Goal: Information Seeking & Learning: Find specific page/section

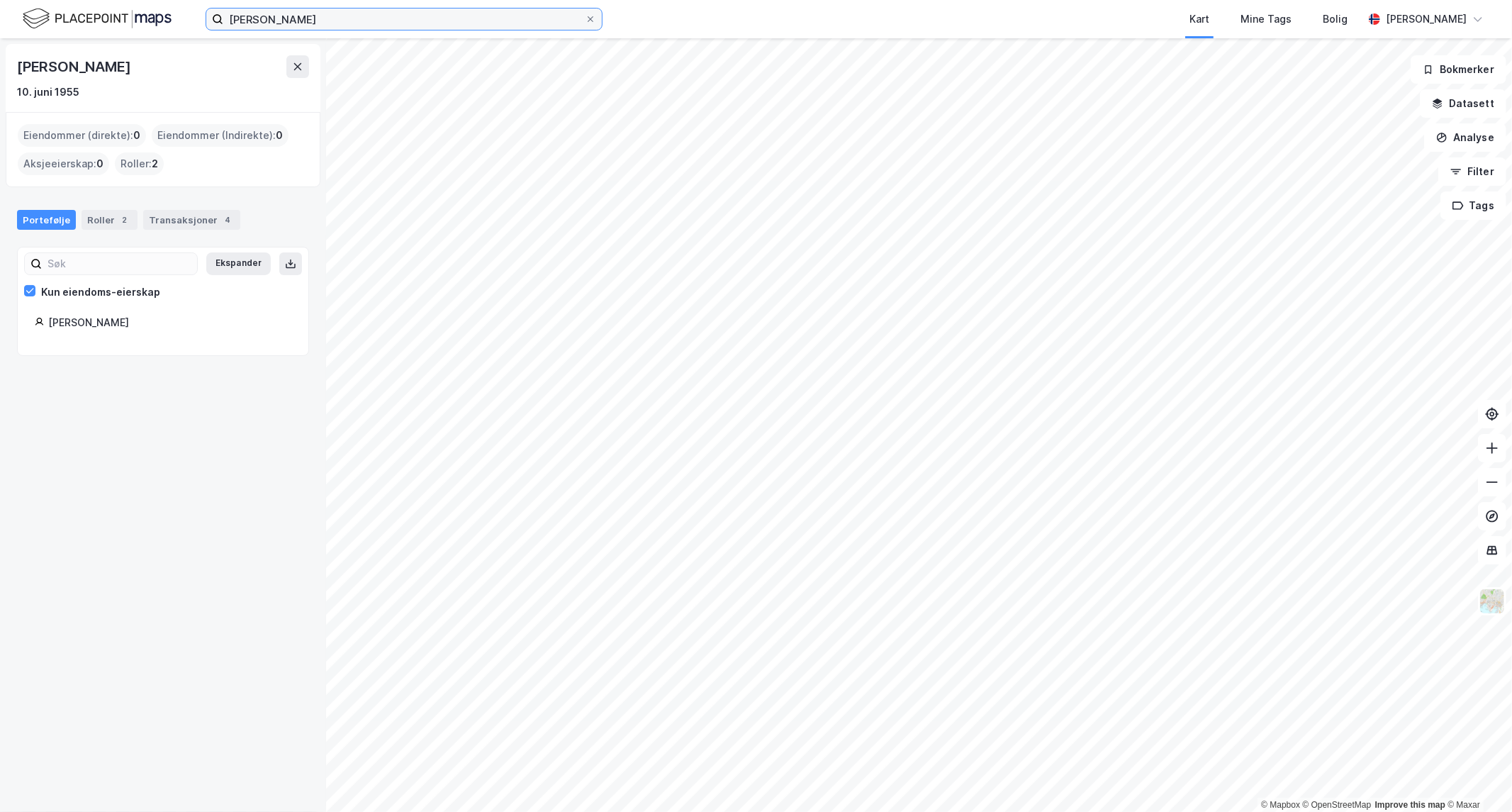
drag, startPoint x: 0, startPoint y: 0, endPoint x: -1513, endPoint y: -13, distance: 1513.1
click at [0, 0] on html "[PERSON_NAME] Mine Tags Bolig [PERSON_NAME] © Mapbox © OpenStreetMap Improve th…" at bounding box center [756, 406] width 1512 height 812
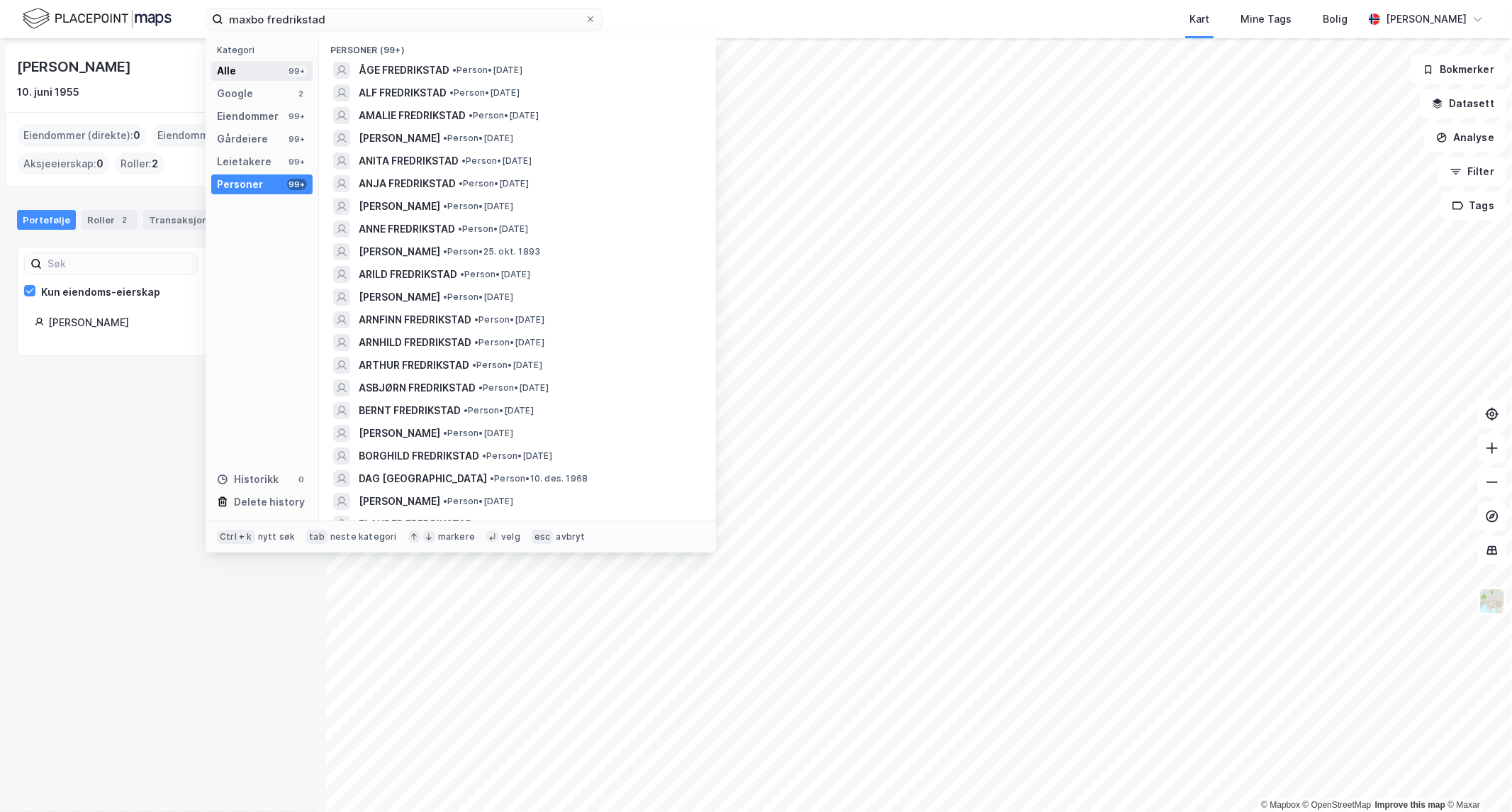
click at [250, 69] on div "Alle 99+" at bounding box center [262, 70] width 102 height 20
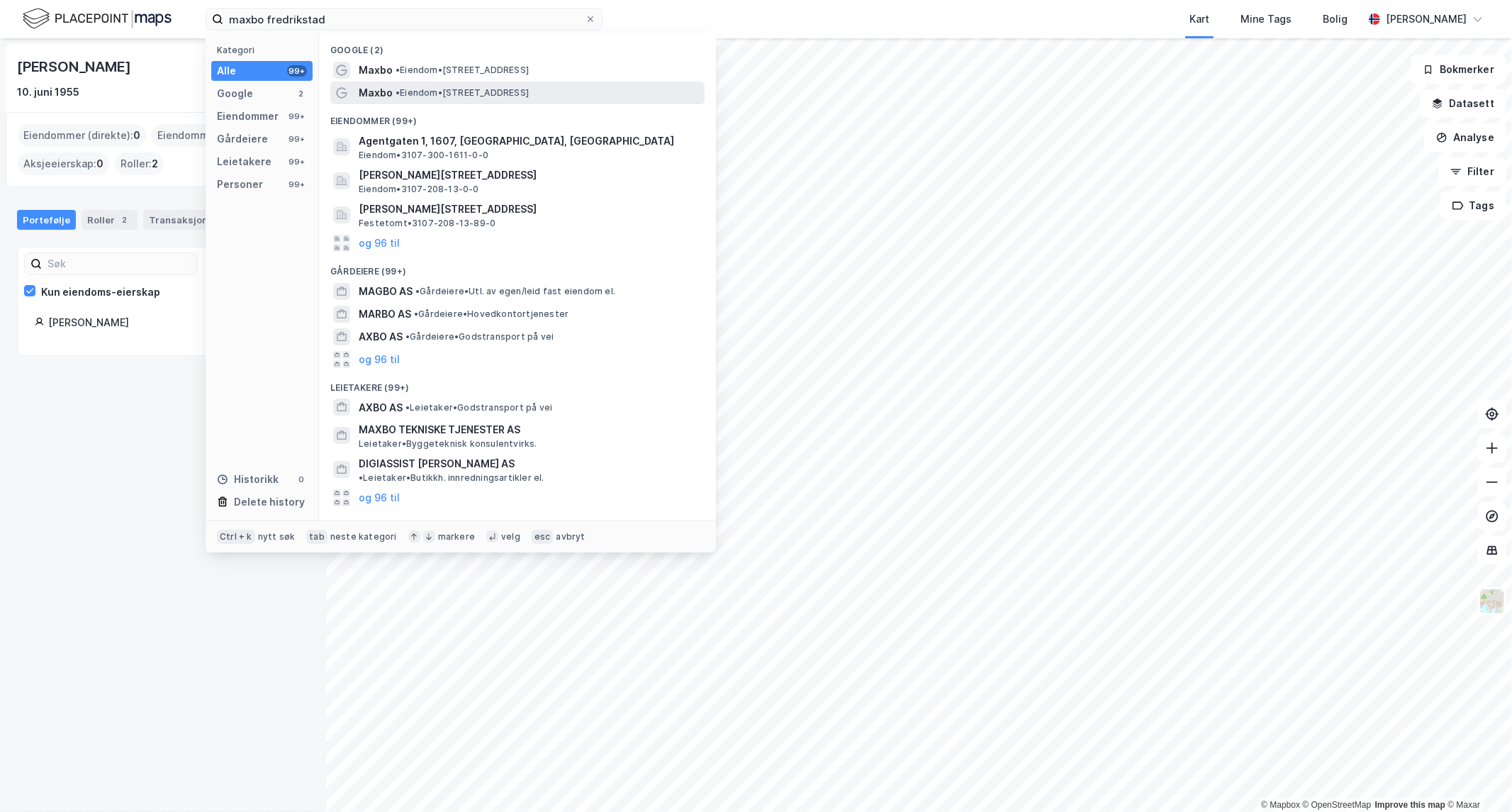
click at [407, 87] on span "• Eiendom • [STREET_ADDRESS]" at bounding box center [462, 93] width 133 height 12
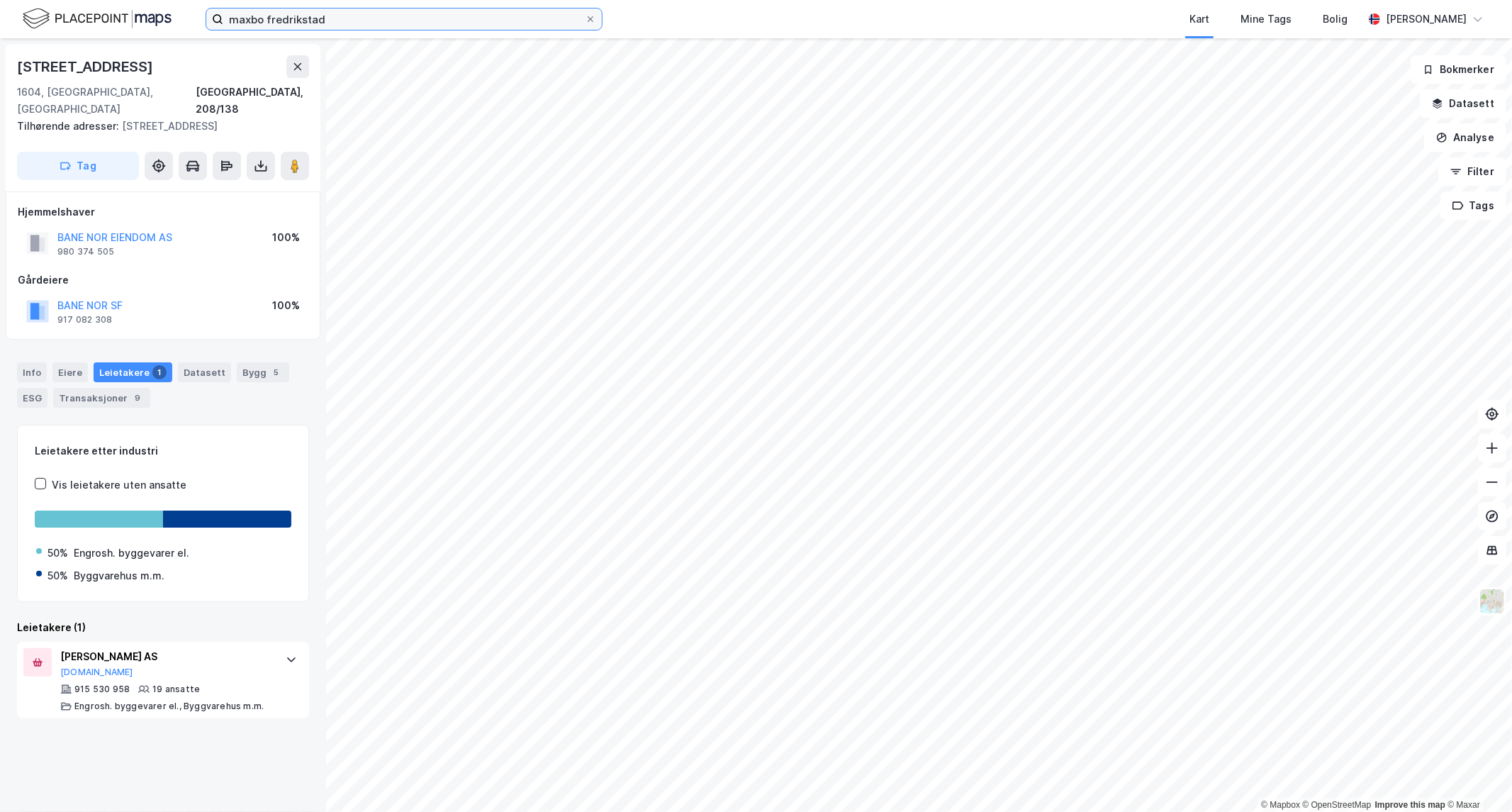
click at [329, 18] on input "maxbo fredrikstad" at bounding box center [405, 20] width 362 height 21
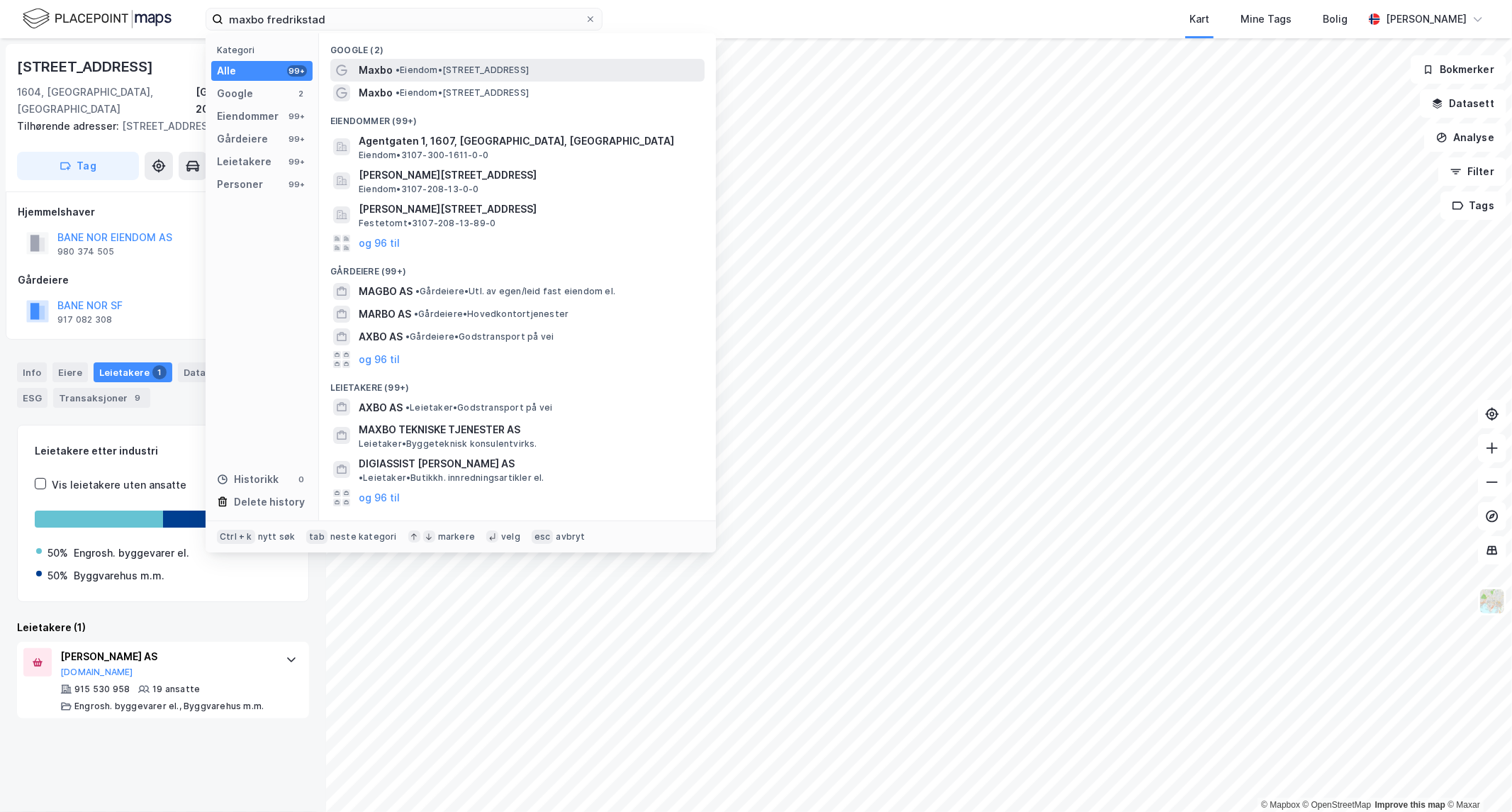
click at [492, 67] on span "• Eiendom • [STREET_ADDRESS]" at bounding box center [462, 70] width 133 height 12
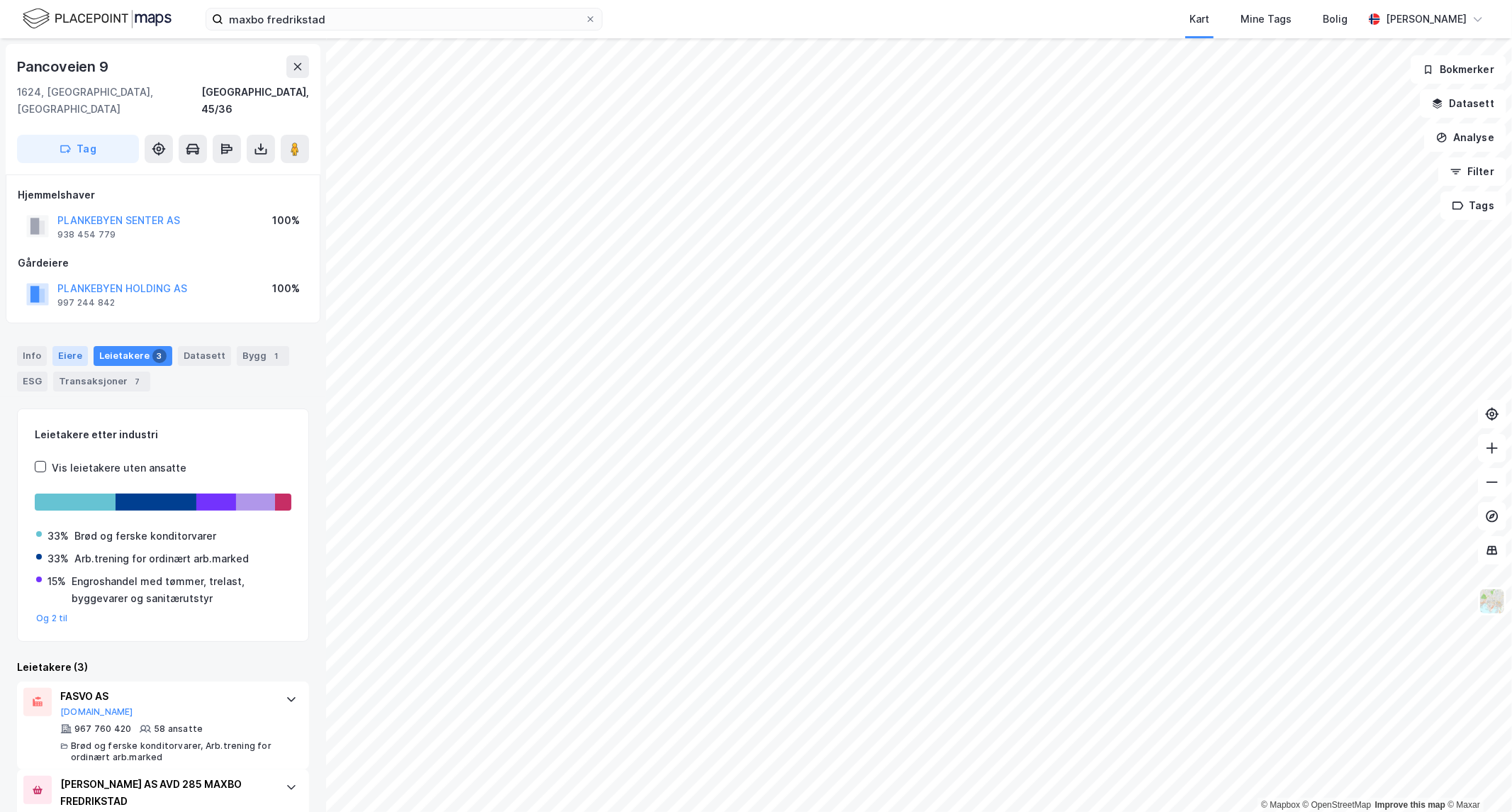
click at [57, 346] on div "Eiere" at bounding box center [70, 356] width 35 height 20
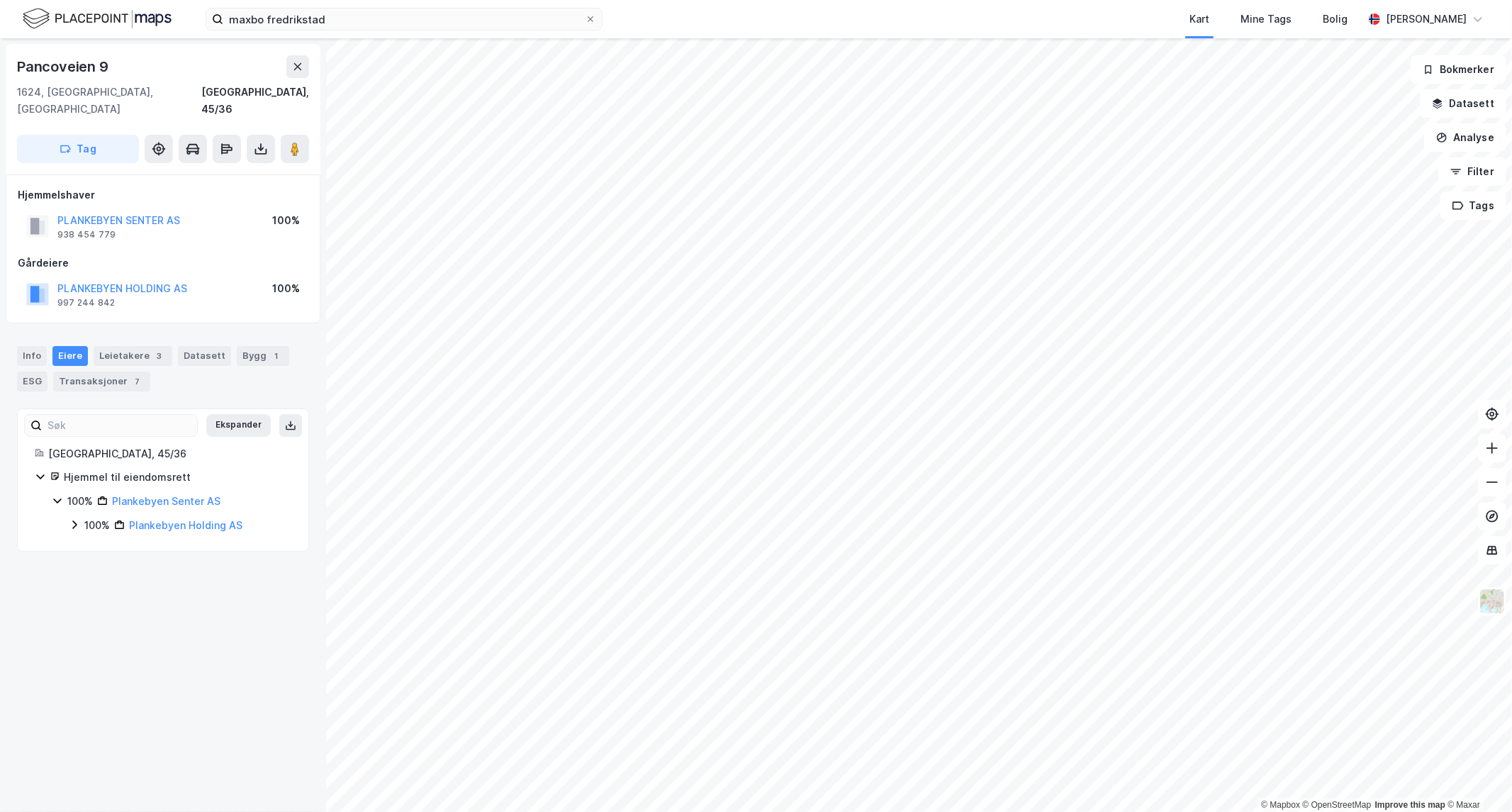
click at [76, 519] on icon at bounding box center [74, 525] width 12 height 12
drag, startPoint x: 108, startPoint y: 65, endPoint x: 15, endPoint y: 68, distance: 93.0
click at [15, 68] on div "Pancoveien 9 1624, [GEOGRAPHIC_DATA], [GEOGRAPHIC_DATA], 45/36 Tag" at bounding box center [163, 108] width 315 height 130
copy div "Pancoveien 9"
click at [1215, 0] on html "maxbo fredrikstad Kart Mine Tags Bolig [PERSON_NAME] © Mapbox © OpenStreetMap I…" at bounding box center [756, 406] width 1512 height 812
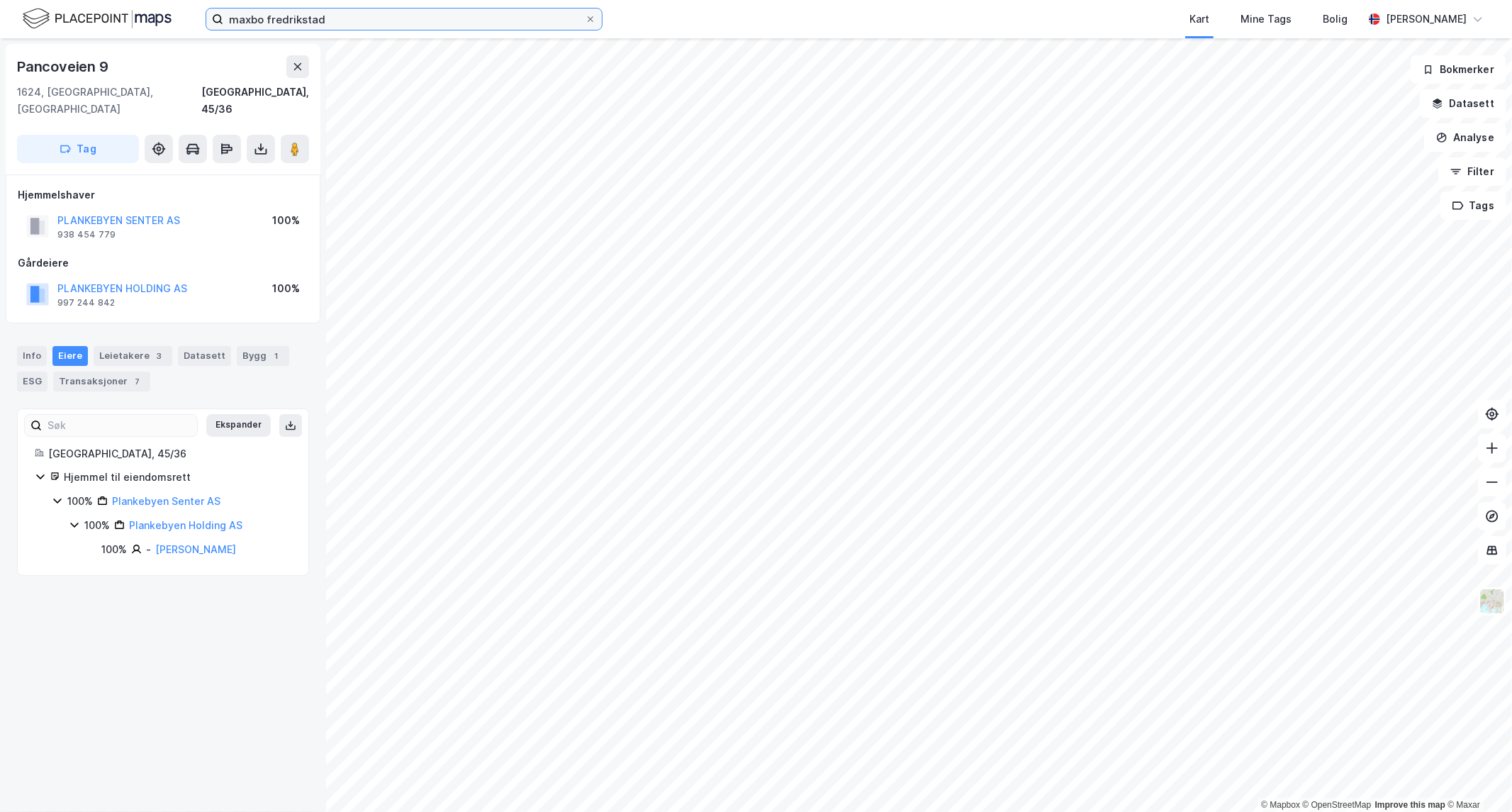
click at [365, 17] on input "maxbo fredrikstad" at bounding box center [405, 20] width 362 height 21
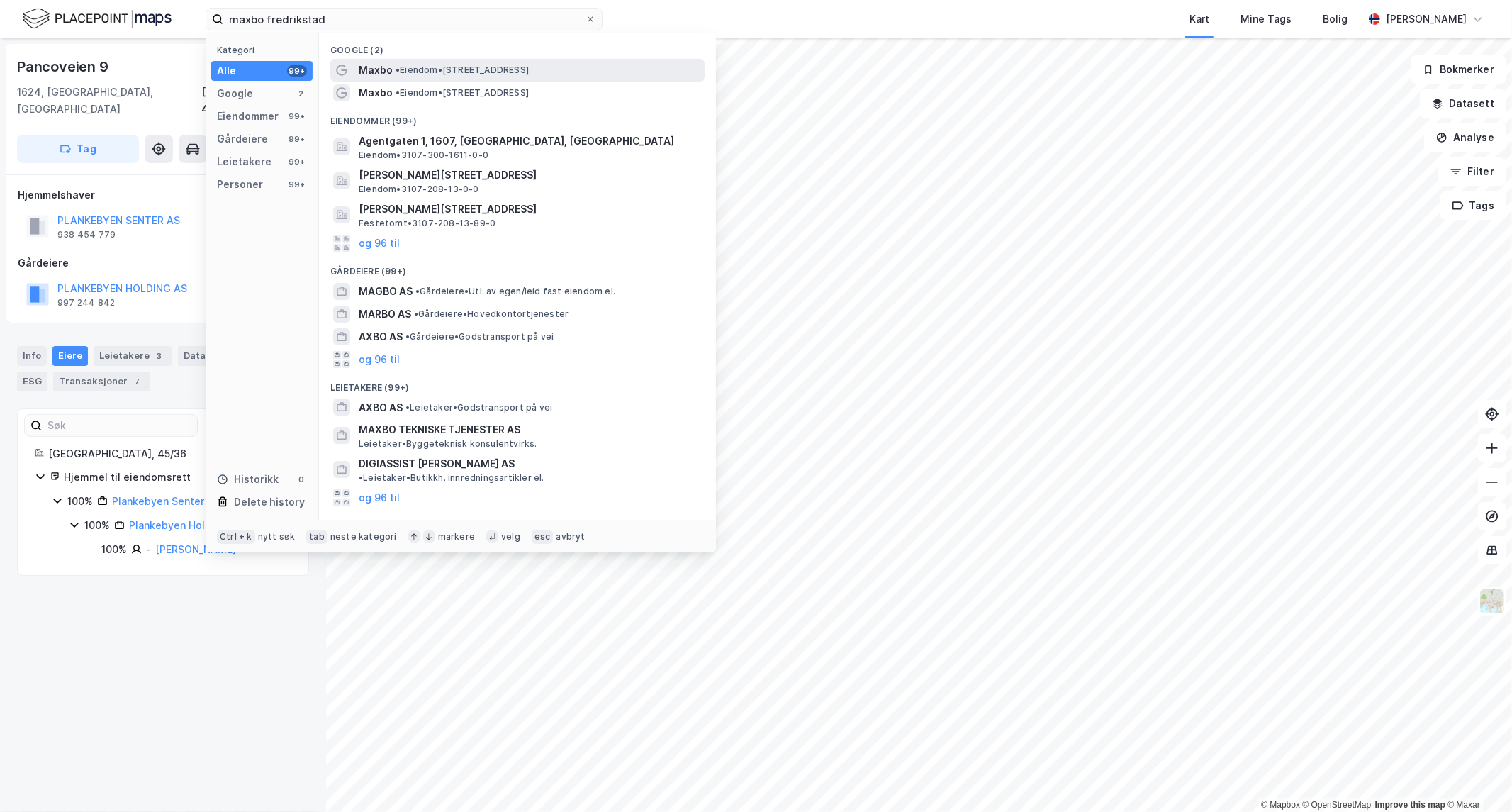
click at [400, 66] on span "•" at bounding box center [398, 69] width 4 height 11
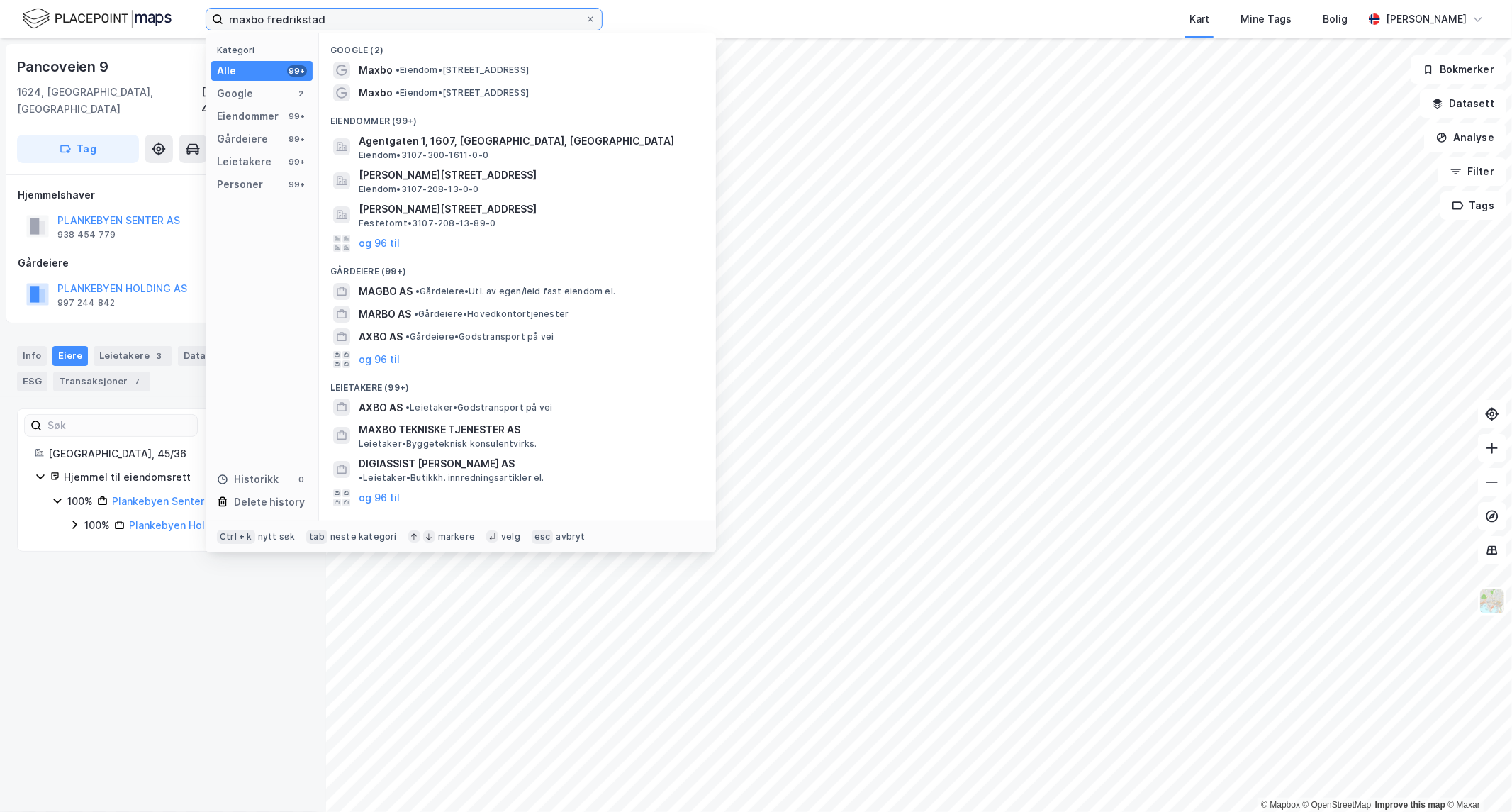
click at [358, 15] on input "maxbo fredrikstad" at bounding box center [405, 20] width 362 height 21
click at [397, 64] on span "•" at bounding box center [398, 69] width 4 height 11
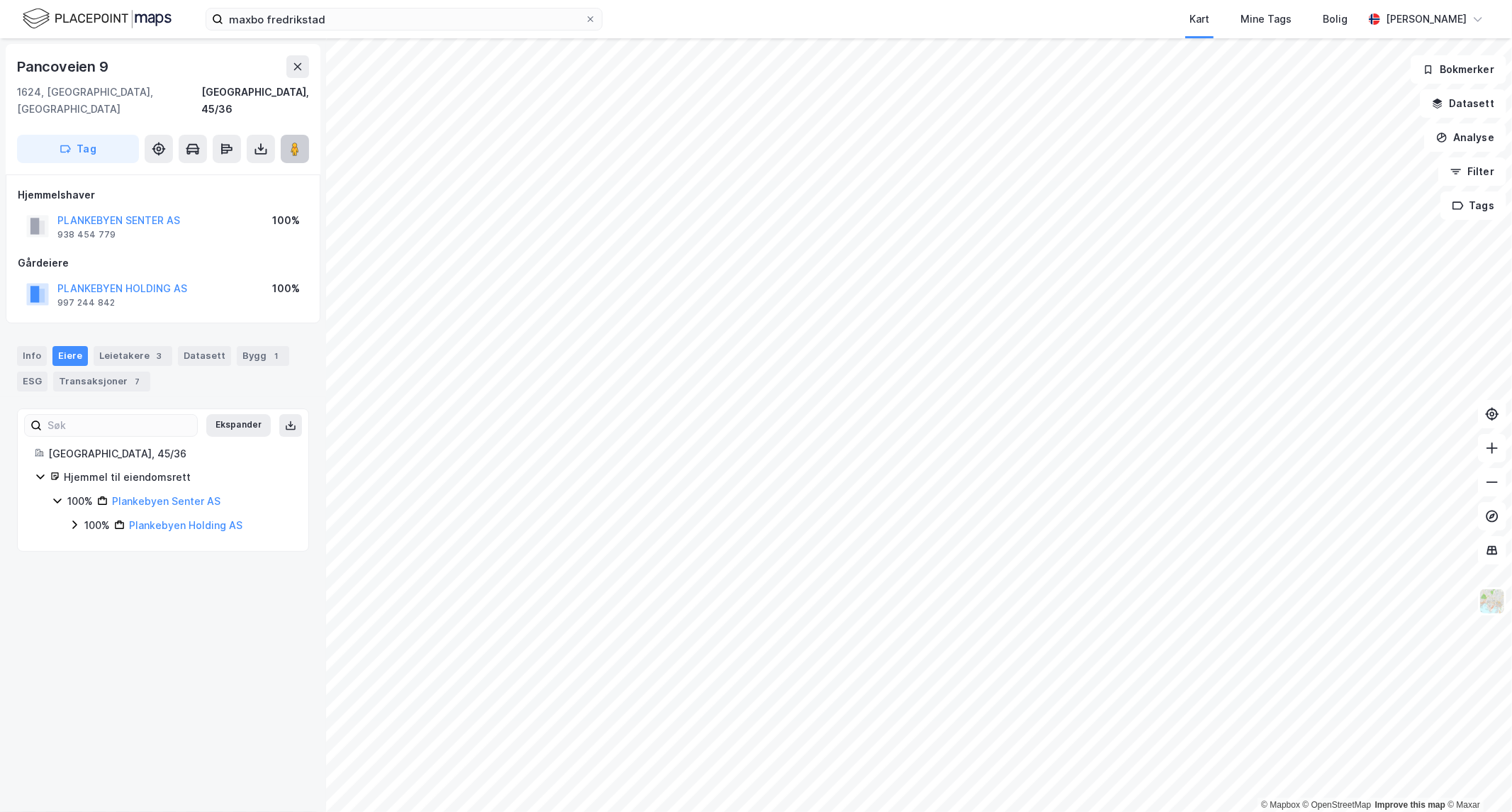
click at [285, 138] on button at bounding box center [294, 149] width 28 height 28
click at [26, 346] on div "Info" at bounding box center [31, 356] width 29 height 20
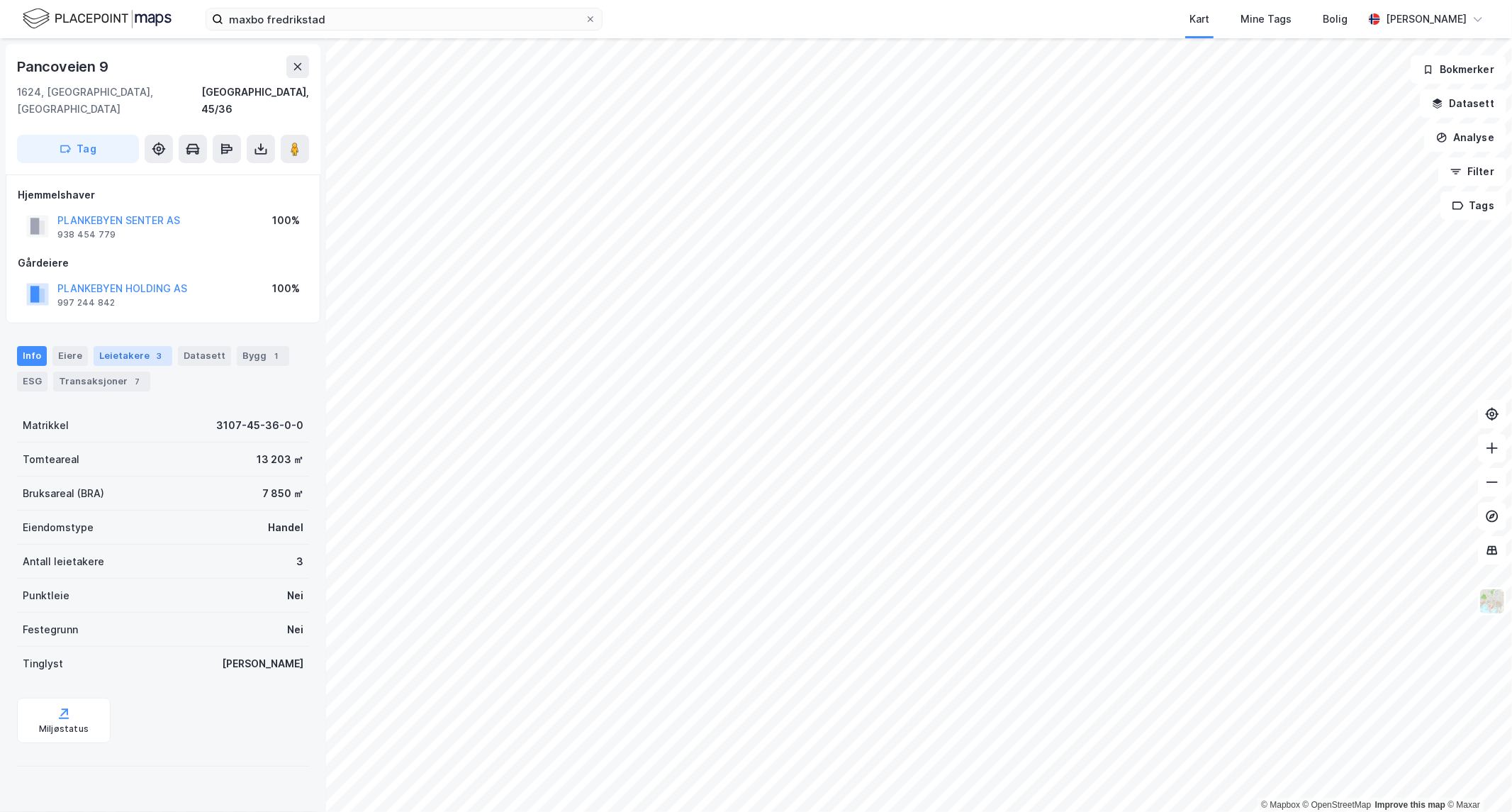
click at [116, 346] on div "Leietakere 3" at bounding box center [133, 356] width 79 height 20
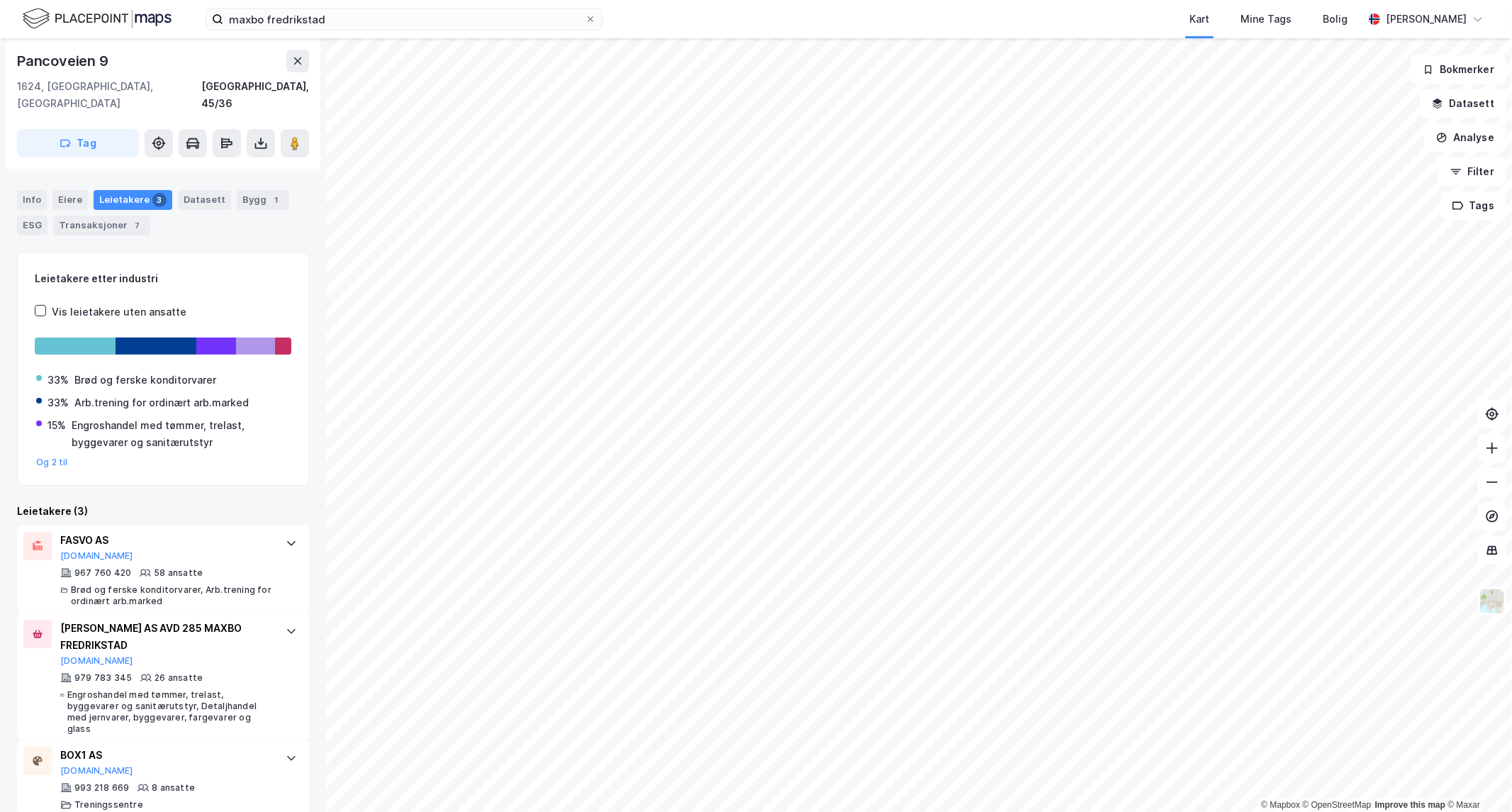
scroll to position [161, 0]
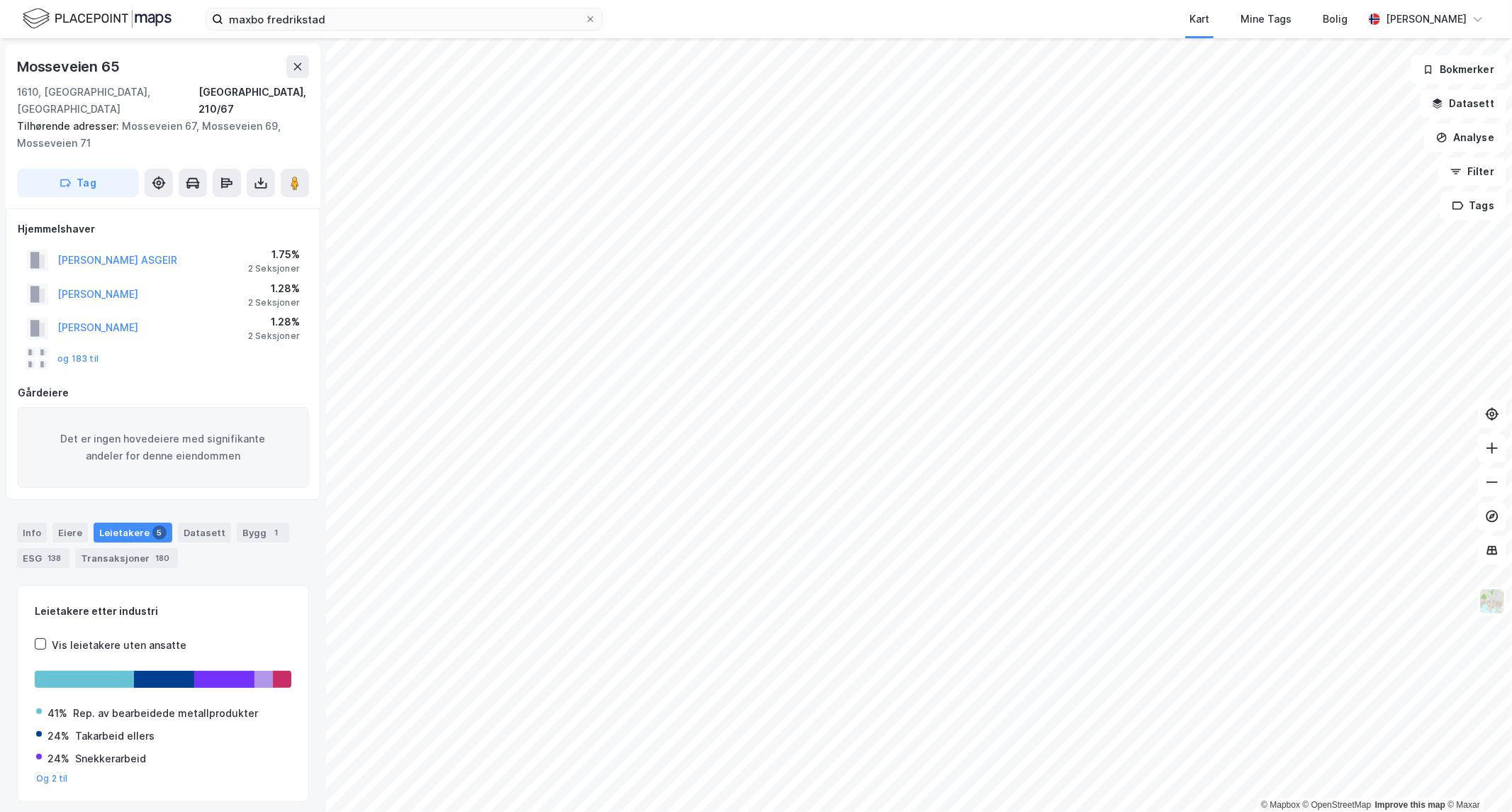
scroll to position [29, 0]
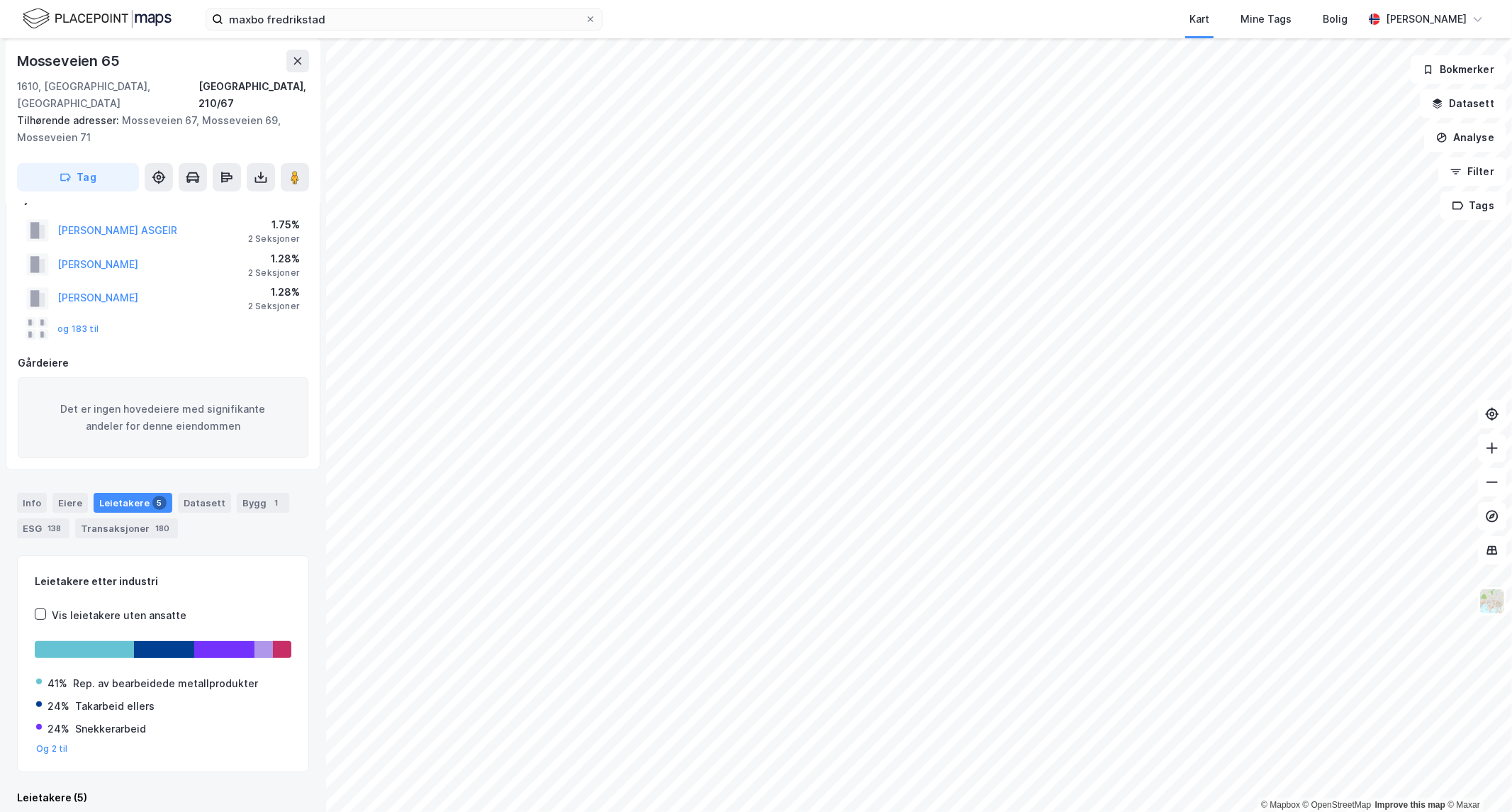
click at [809, 20] on div "maxbo fredrikstad Kart Mine Tags Bolig [PERSON_NAME] © Mapbox © OpenStreetMap I…" at bounding box center [756, 406] width 1512 height 812
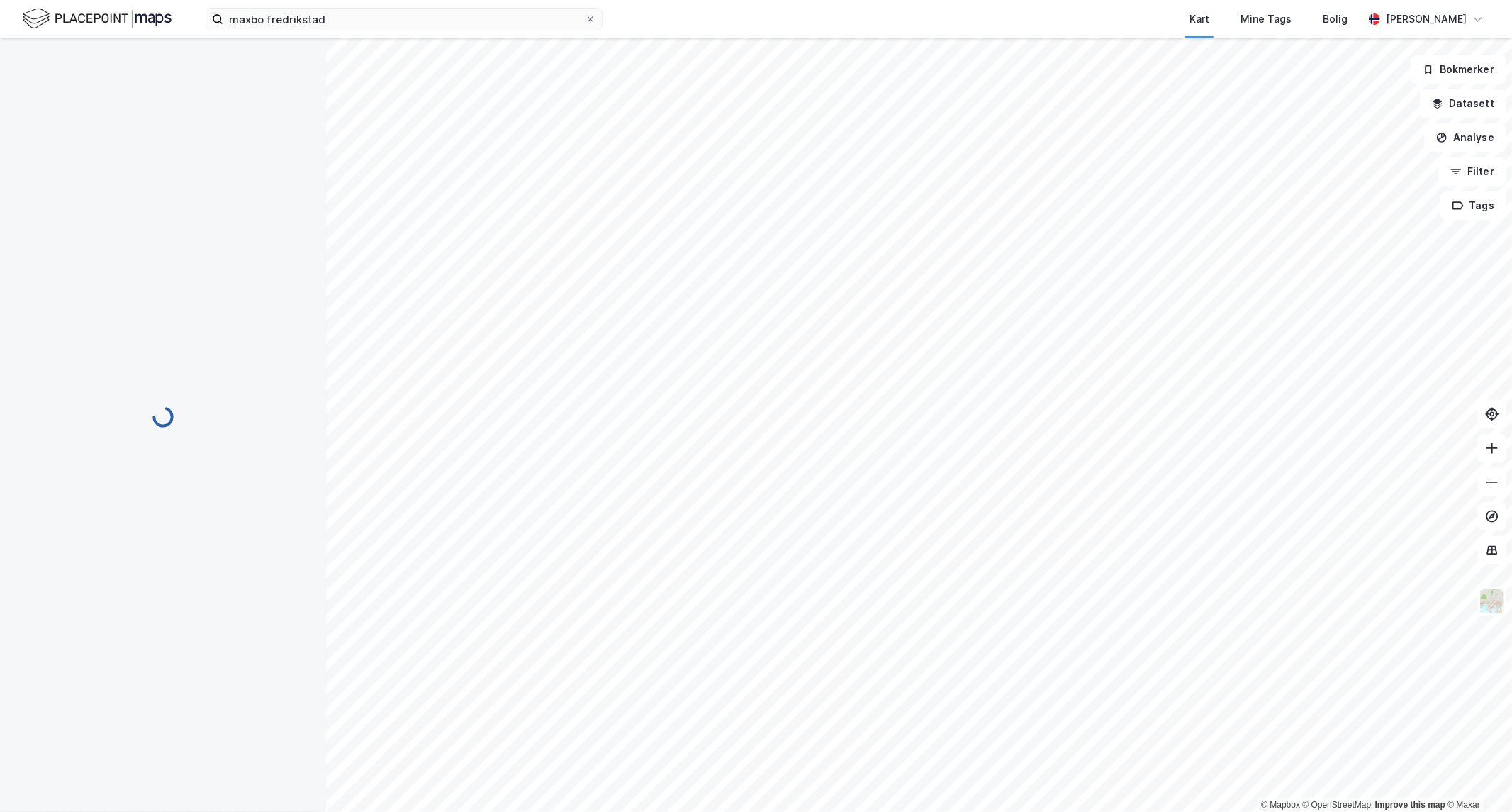
scroll to position [0, 0]
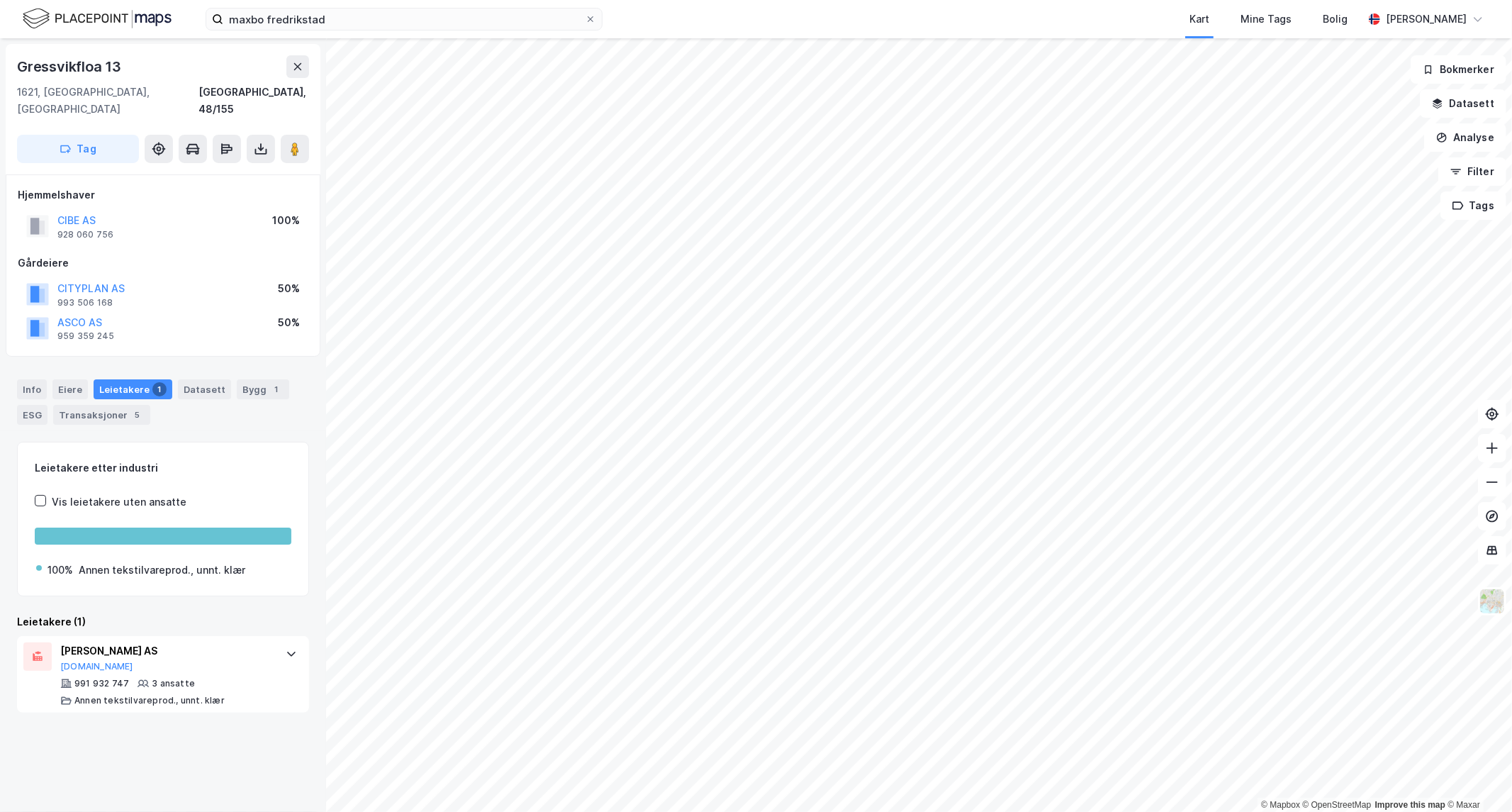
click at [0, 334] on html "maxbo fredrikstad Kart Mine Tags Bolig [PERSON_NAME] © Mapbox © OpenStreetMap I…" at bounding box center [756, 406] width 1512 height 812
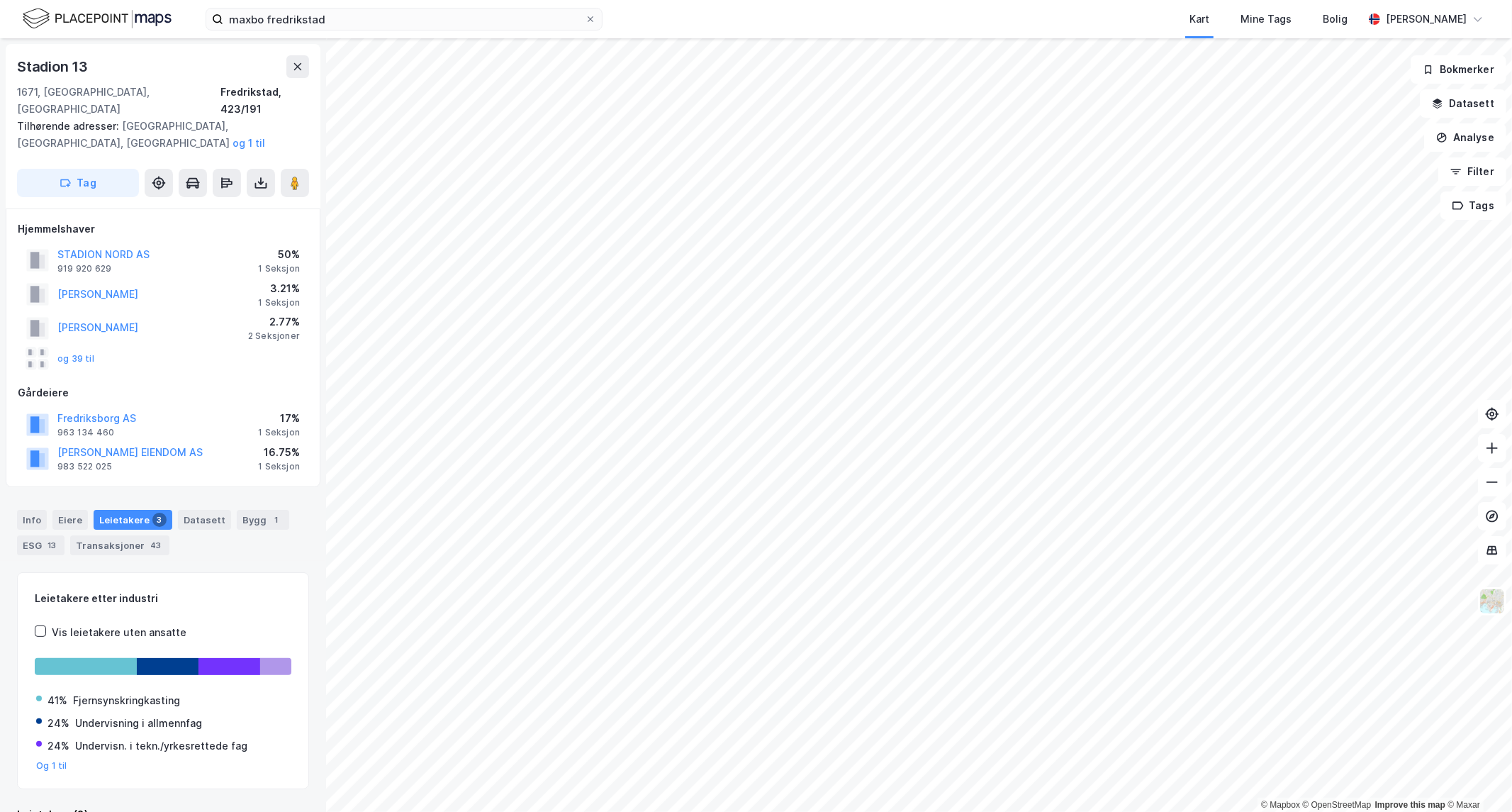
scroll to position [17, 0]
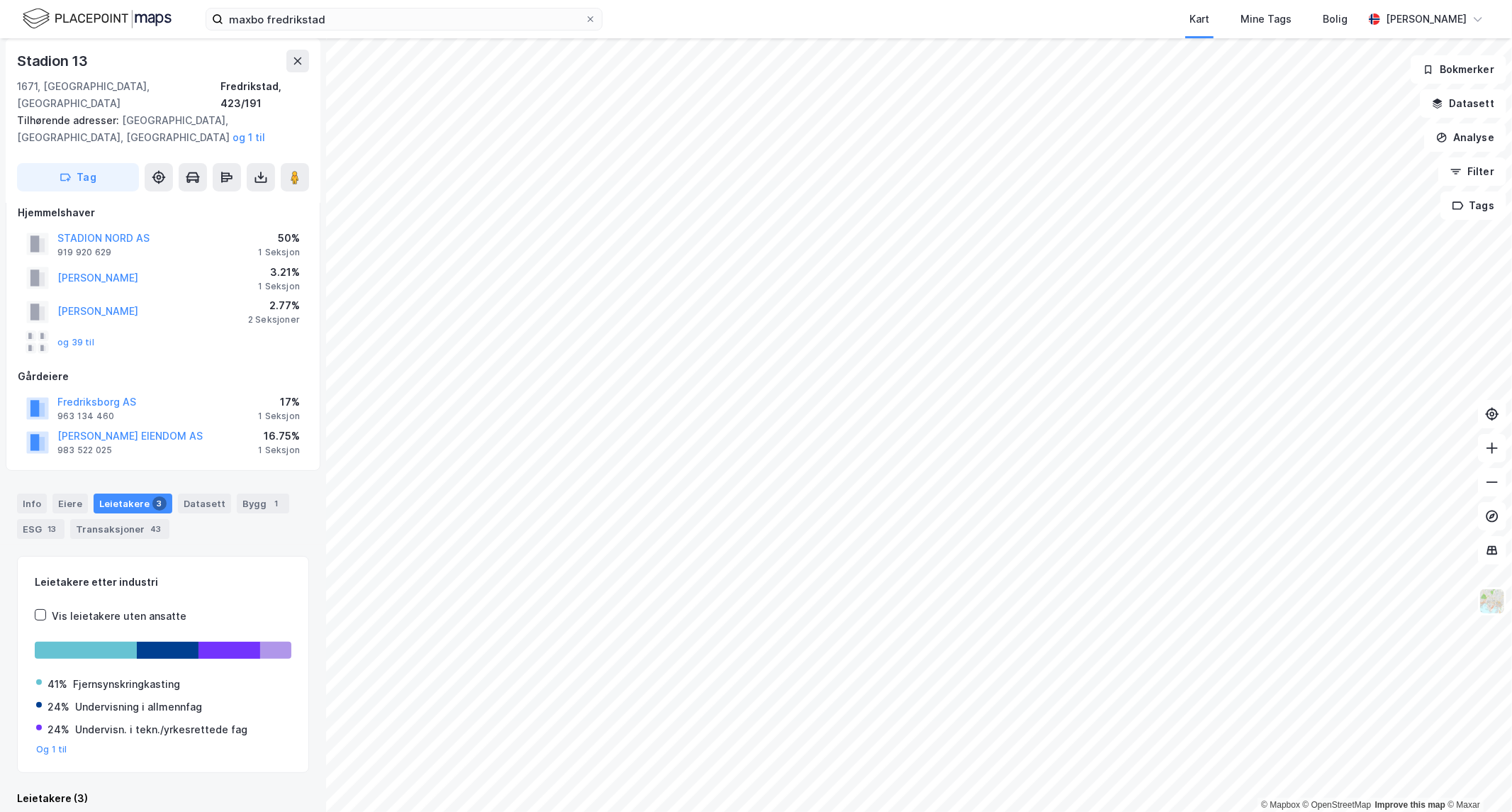
click at [809, 0] on html "maxbo fredrikstad Kart Mine Tags Bolig [PERSON_NAME] © Mapbox © OpenStreetMap I…" at bounding box center [756, 406] width 1512 height 812
click at [343, 811] on html "maxbo fredrikstad Kart Mine Tags Bolig [PERSON_NAME] © Mapbox © OpenStreetMap I…" at bounding box center [756, 406] width 1512 height 812
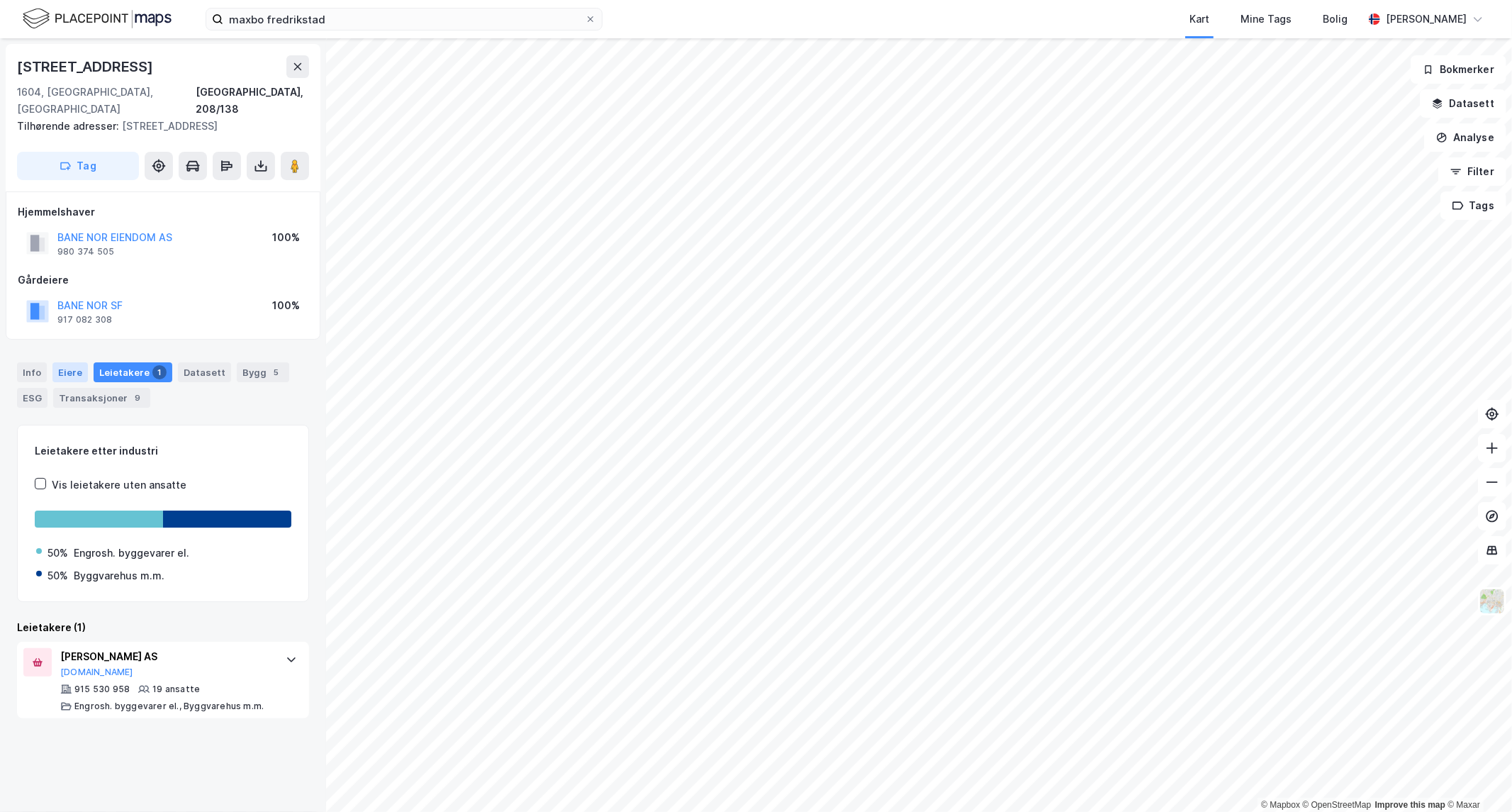
click at [67, 363] on div "Eiere" at bounding box center [70, 372] width 35 height 20
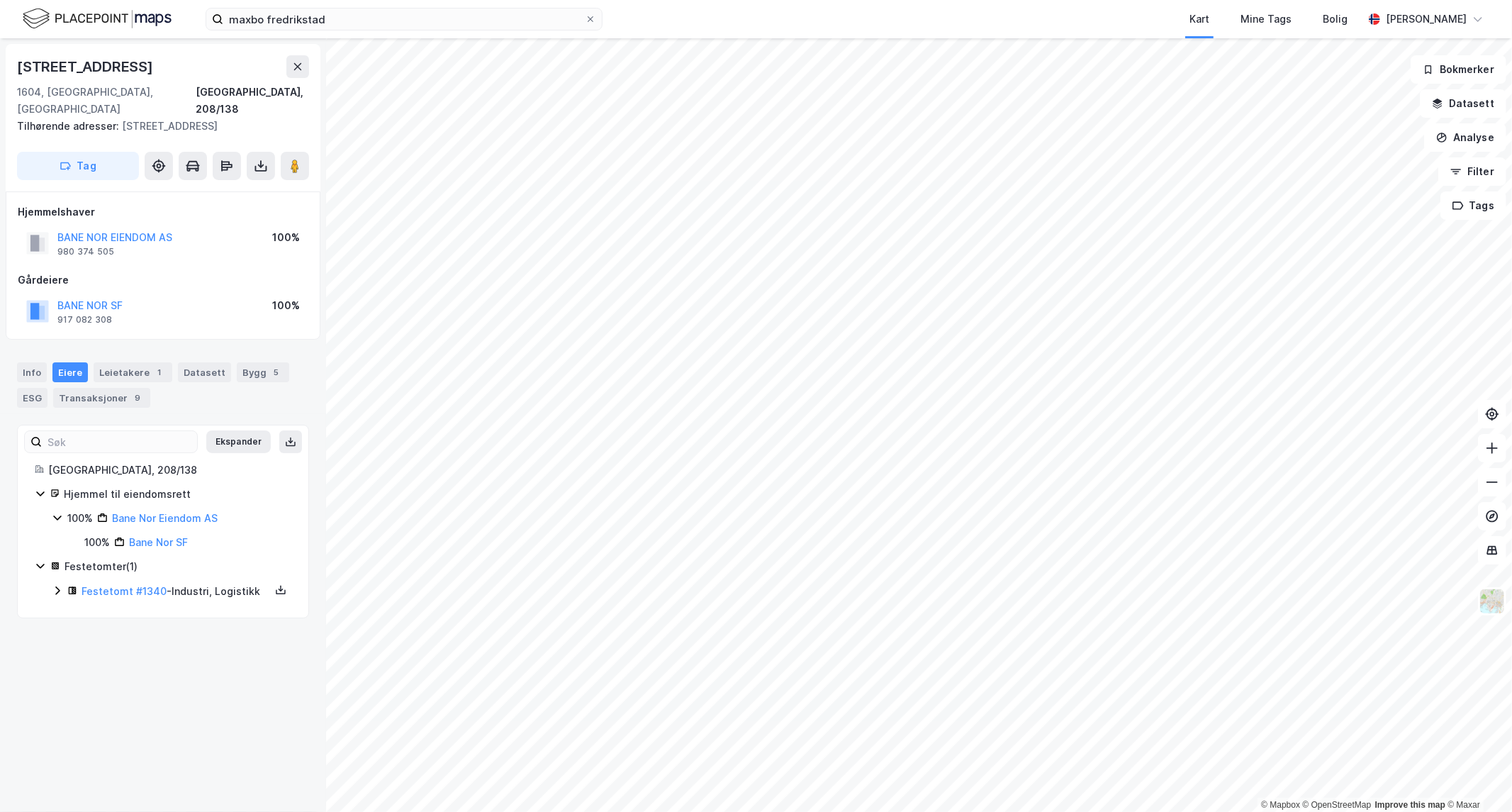
click at [1028, 811] on html "maxbo fredrikstad Kart Mine Tags Bolig [PERSON_NAME] © Mapbox © OpenStreetMap I…" at bounding box center [756, 406] width 1512 height 812
click at [673, 811] on html "maxbo fredrikstad Kart Mine Tags Bolig [PERSON_NAME] © Mapbox © OpenStreetMap I…" at bounding box center [756, 406] width 1512 height 812
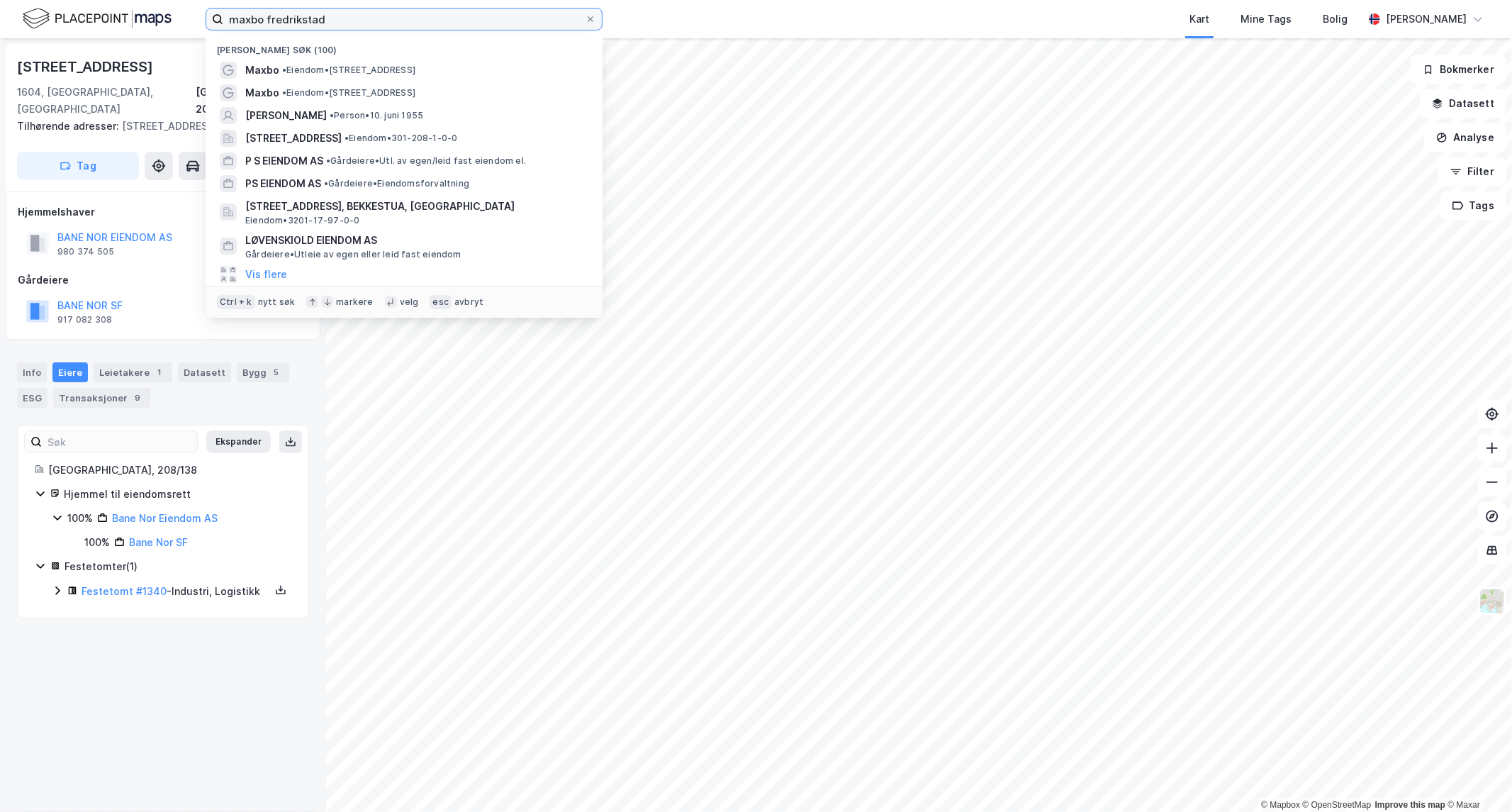
drag, startPoint x: 355, startPoint y: 15, endPoint x: -293, endPoint y: -12, distance: 648.6
click at [0, 0] on html "maxbo fredrikstad Nylige søk (100) Maxbo • Eiendom • [STREET_ADDRESS] Maxbo • E…" at bounding box center [756, 406] width 1512 height 812
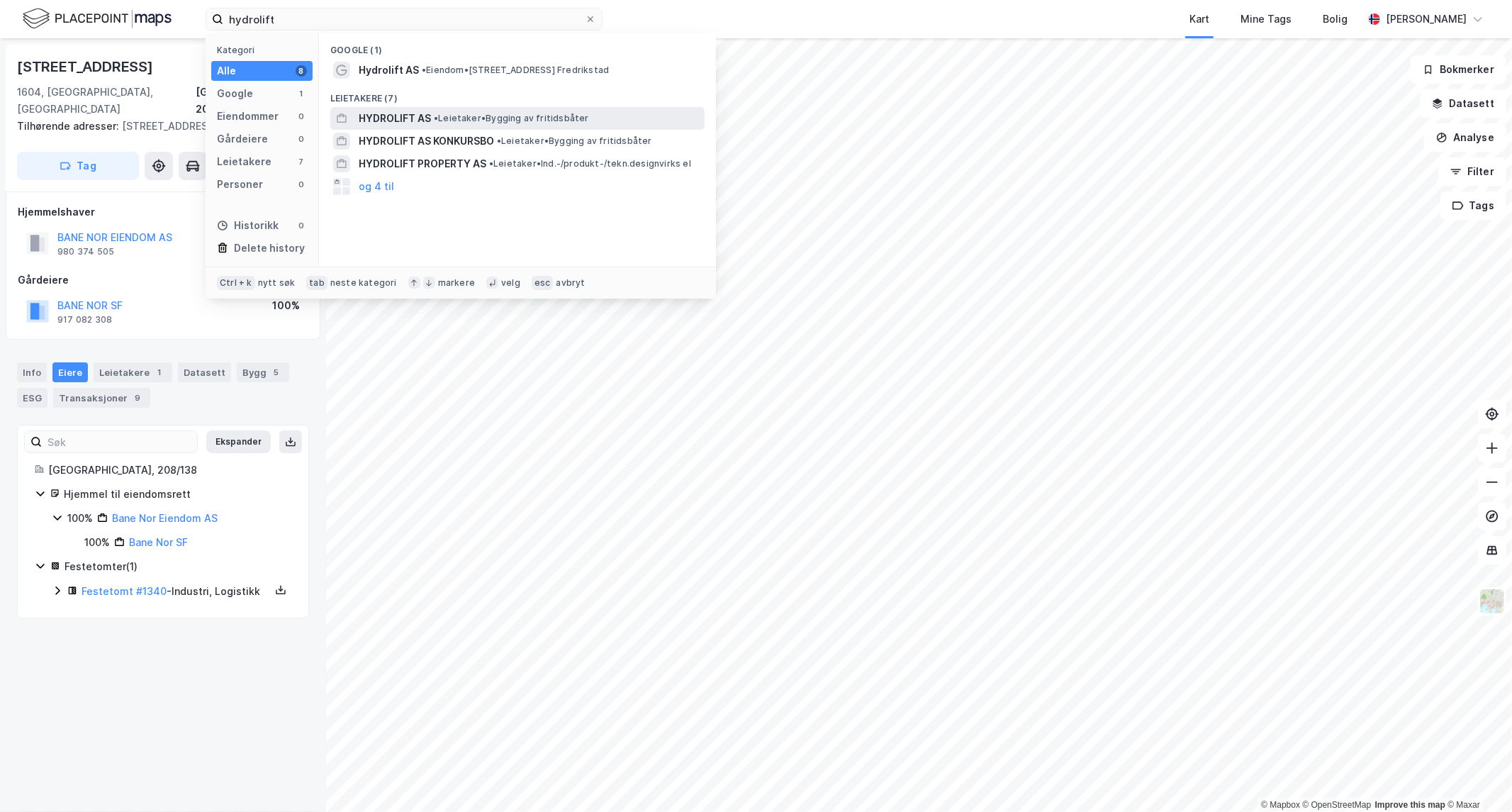
click at [402, 115] on span "HYDROLIFT AS" at bounding box center [395, 117] width 72 height 17
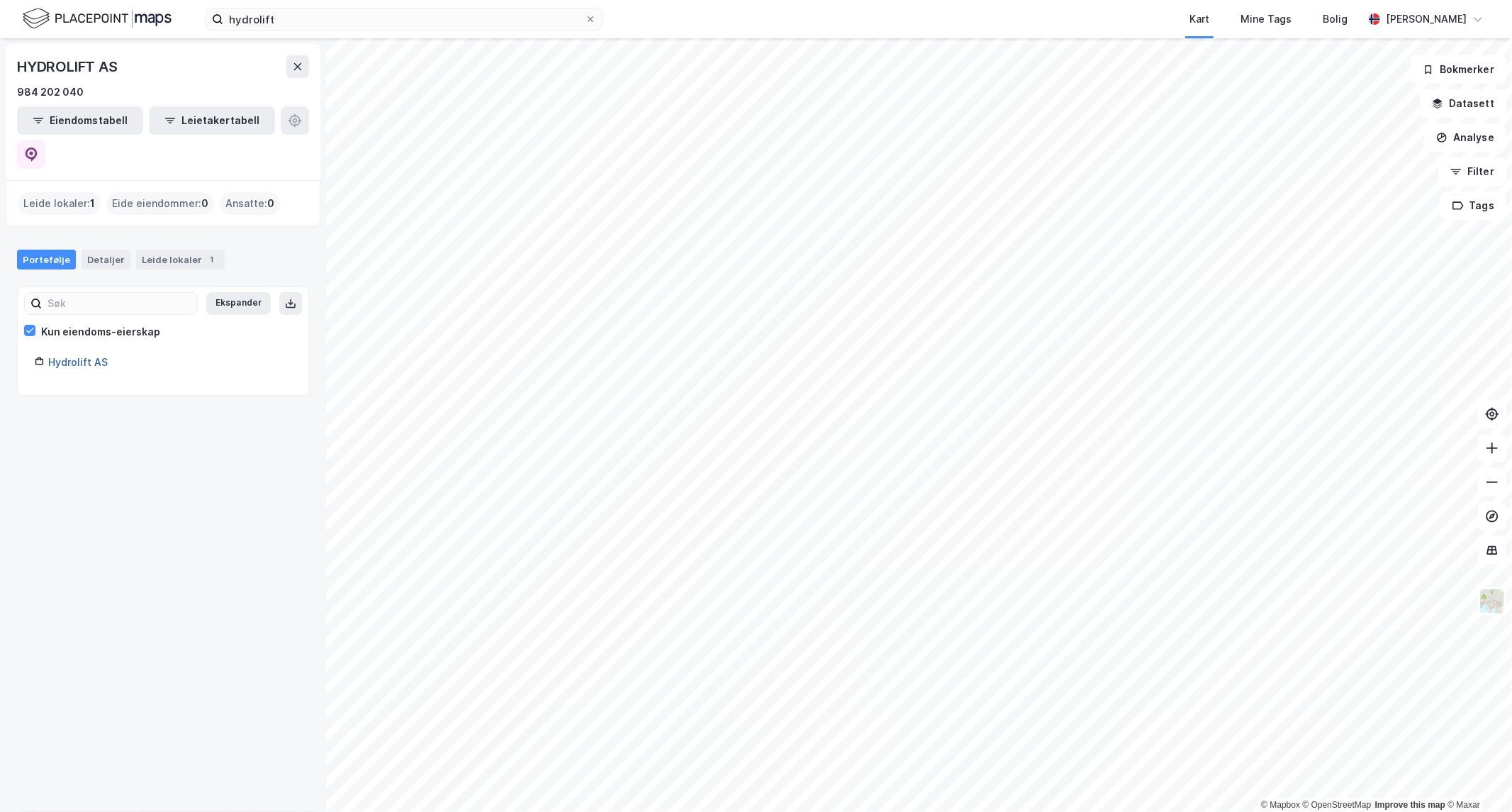
click at [59, 356] on link "Hydrolift AS" at bounding box center [77, 362] width 60 height 12
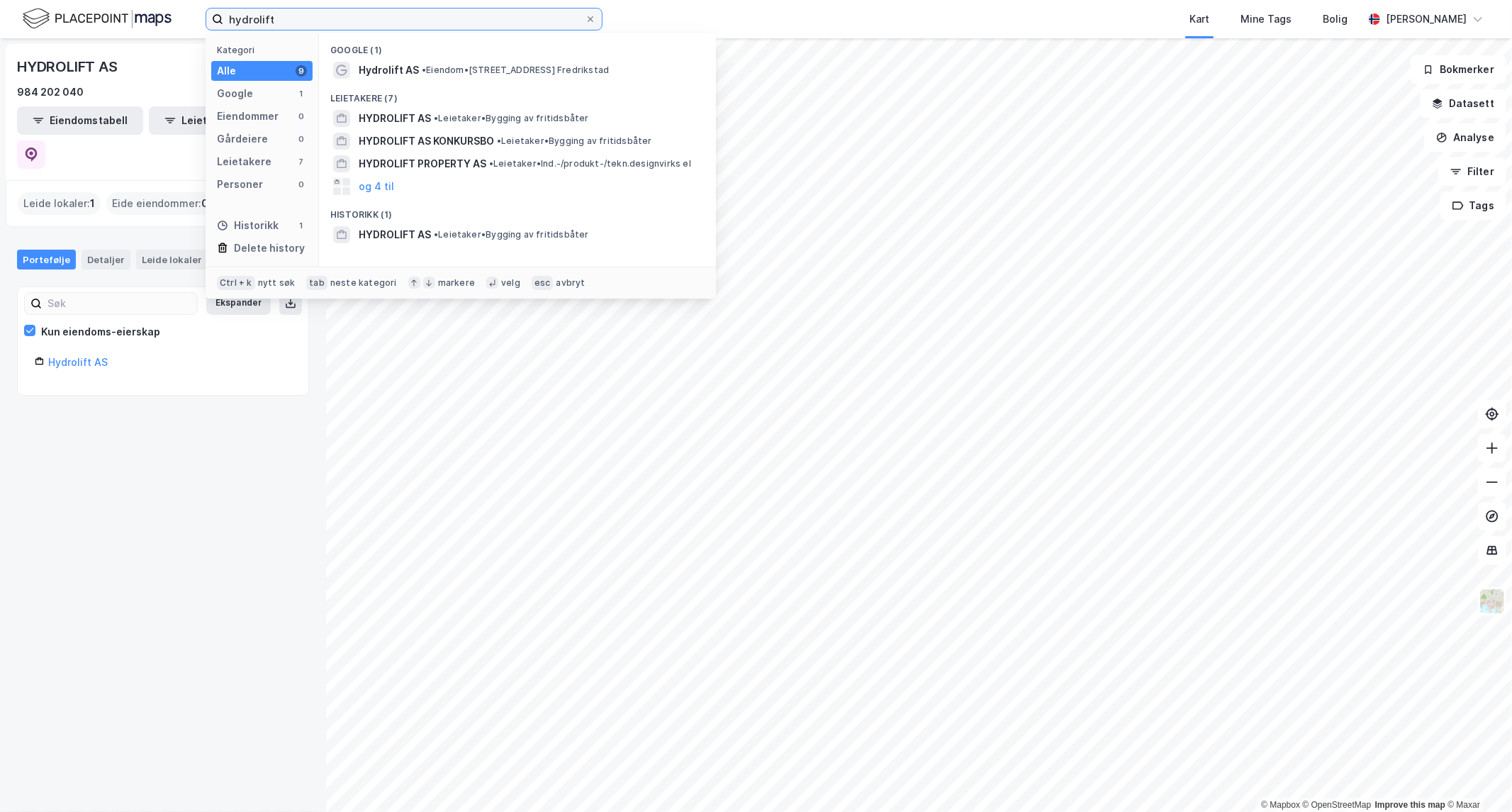
click at [287, 15] on input "hydrolift" at bounding box center [405, 20] width 362 height 21
click at [390, 67] on span "Hydrolift AS" at bounding box center [389, 69] width 61 height 17
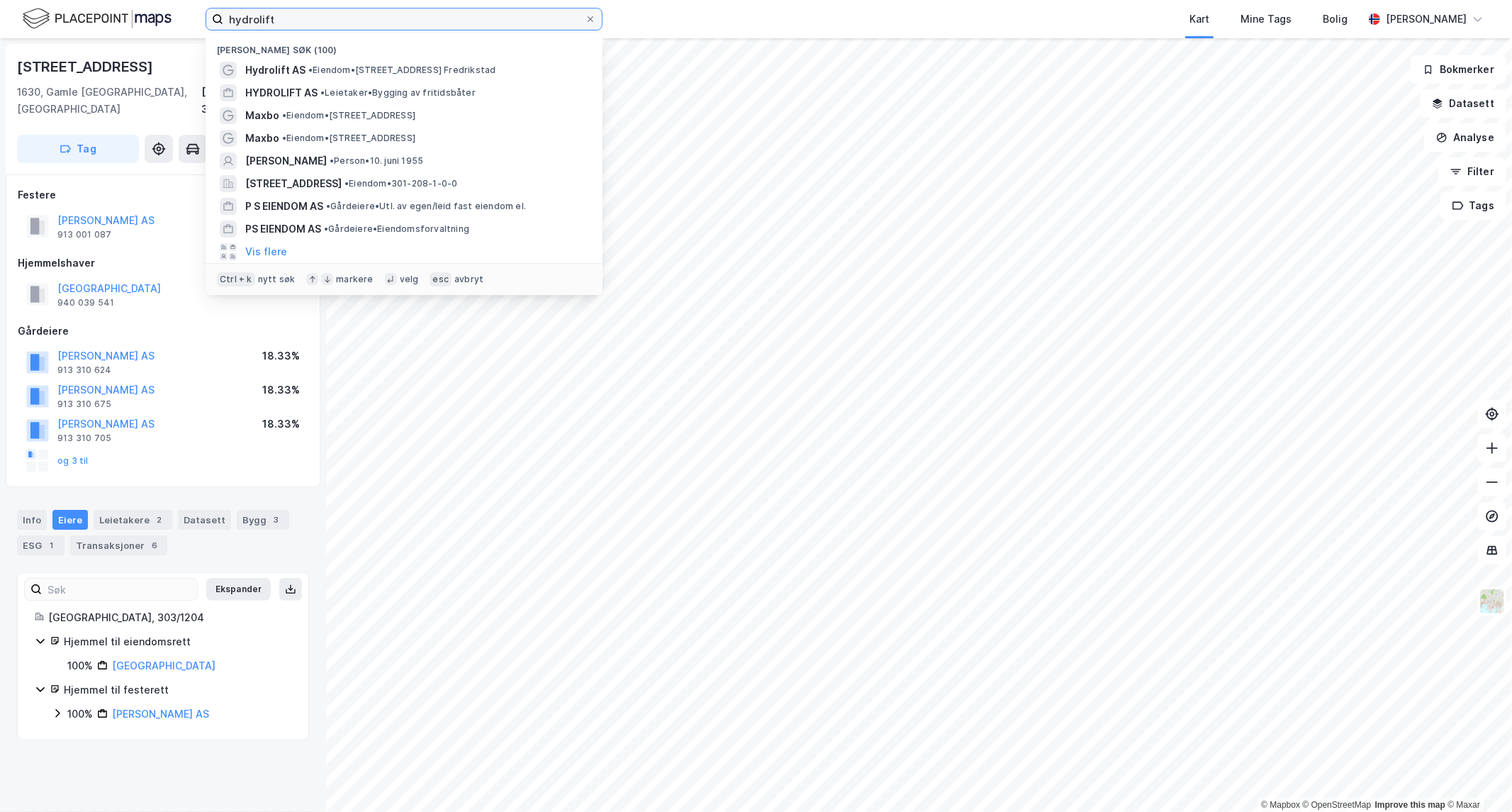
click at [374, 12] on input "hydrolift" at bounding box center [405, 20] width 362 height 21
click at [320, 71] on span "• Eiendom • [STREET_ADDRESS] Fredrikstad" at bounding box center [403, 70] width 188 height 12
click at [310, 17] on input "hydrolift" at bounding box center [405, 20] width 362 height 21
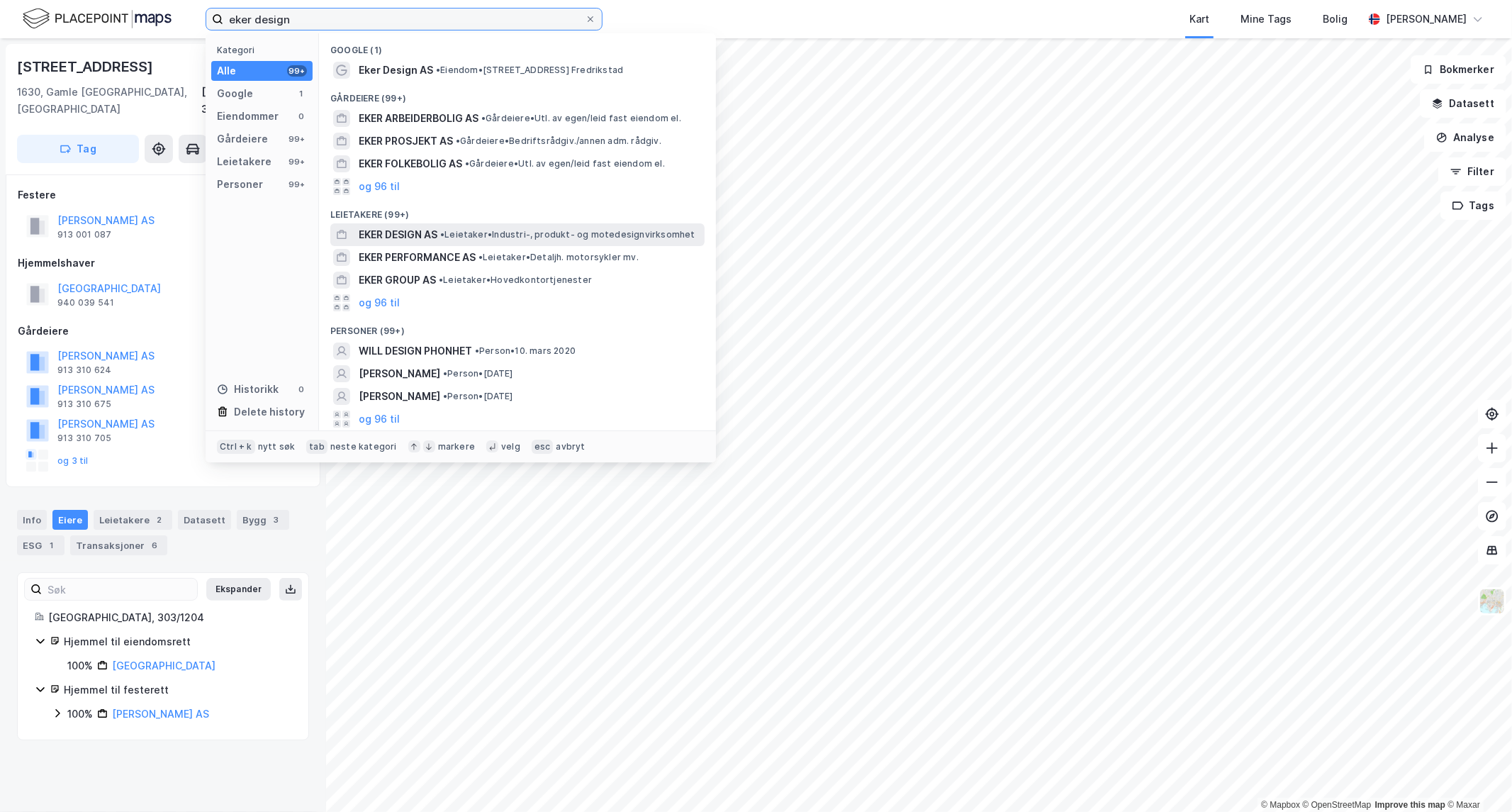
type input "eker design"
click at [383, 229] on span "EKER DESIGN AS" at bounding box center [398, 234] width 79 height 17
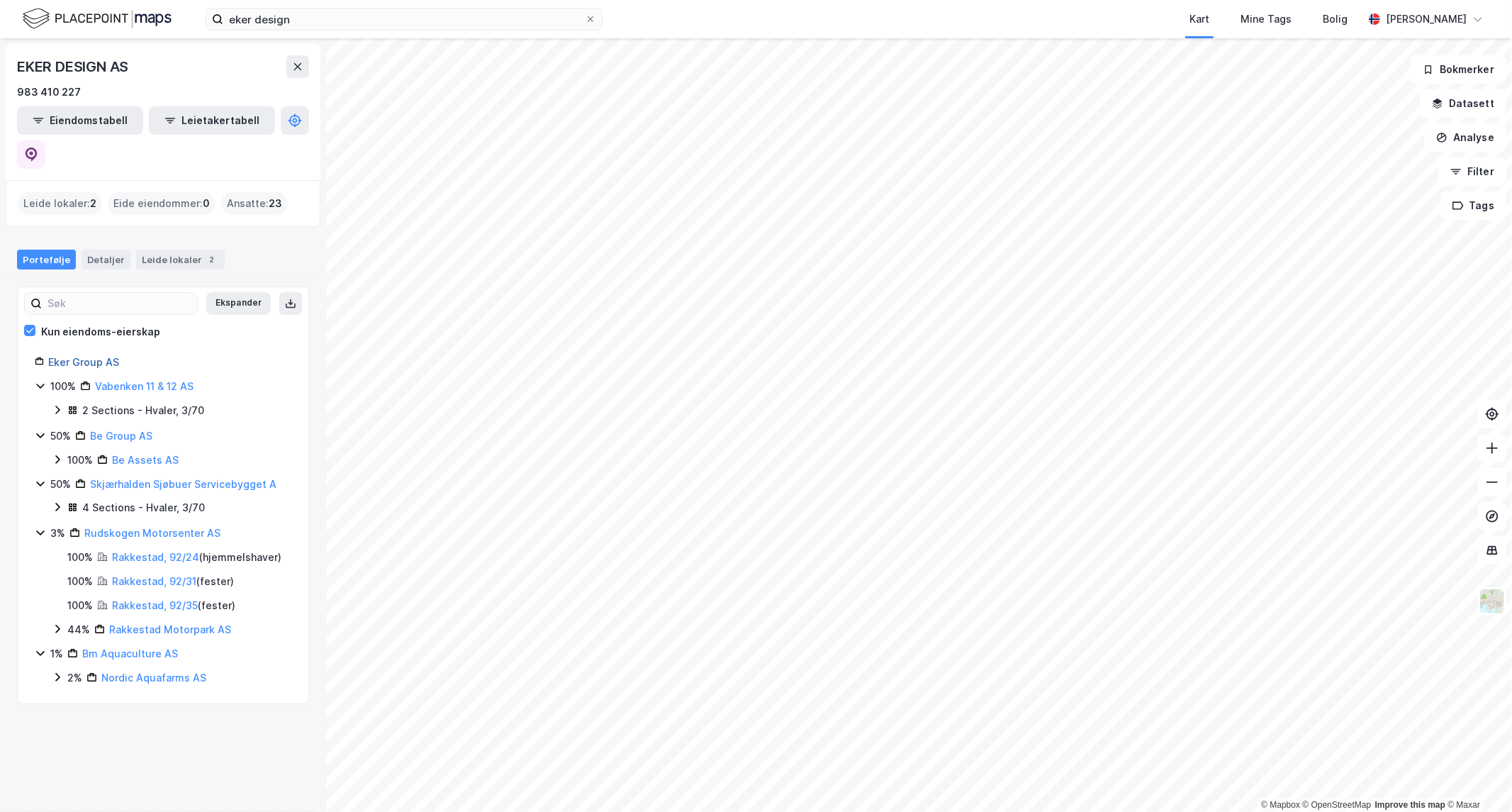
click at [73, 356] on link "Eker Group AS" at bounding box center [83, 362] width 71 height 12
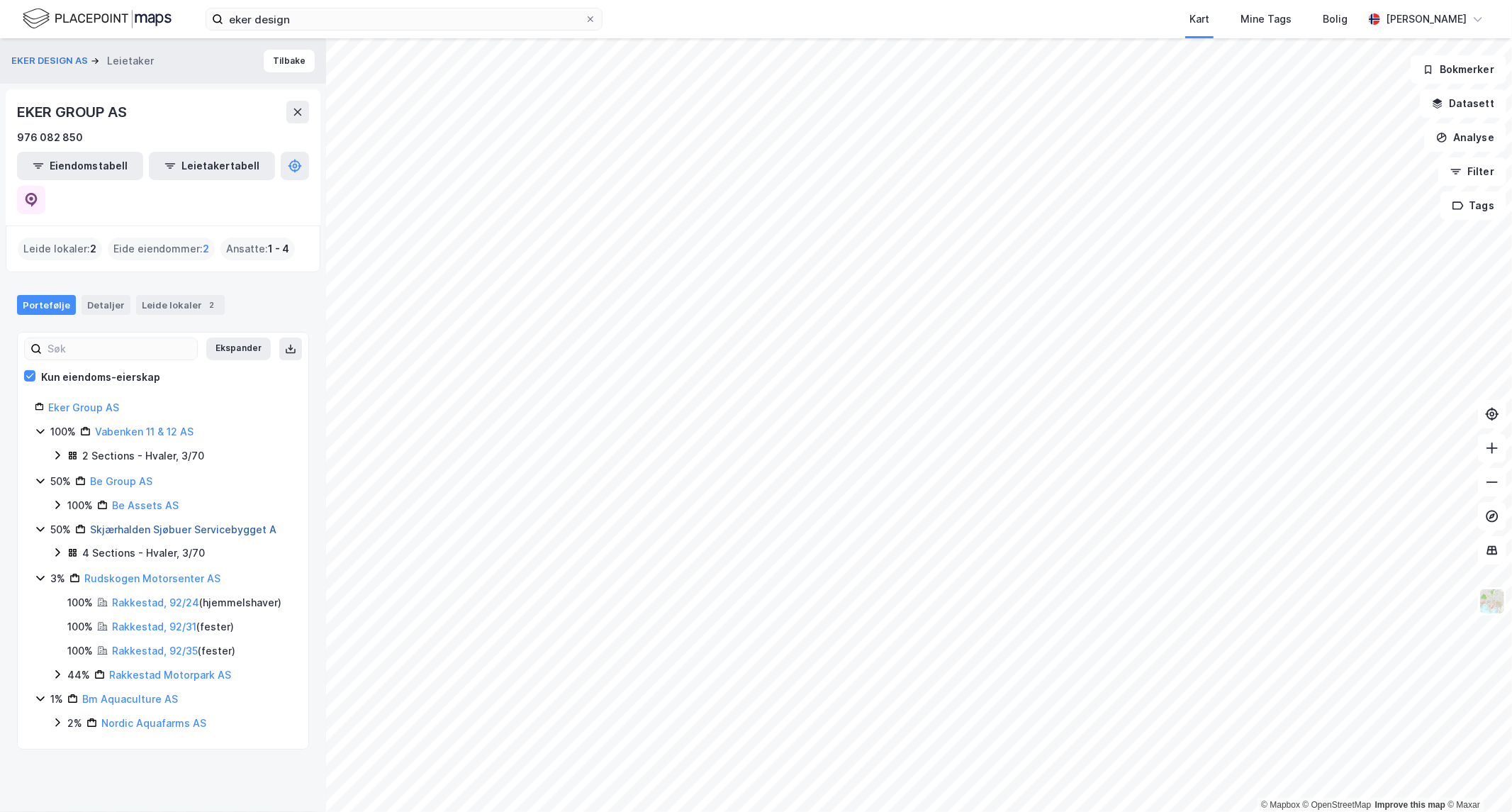
click at [152, 523] on link "Skjærhalden Sjøbuer Servicebygget A" at bounding box center [183, 529] width 187 height 12
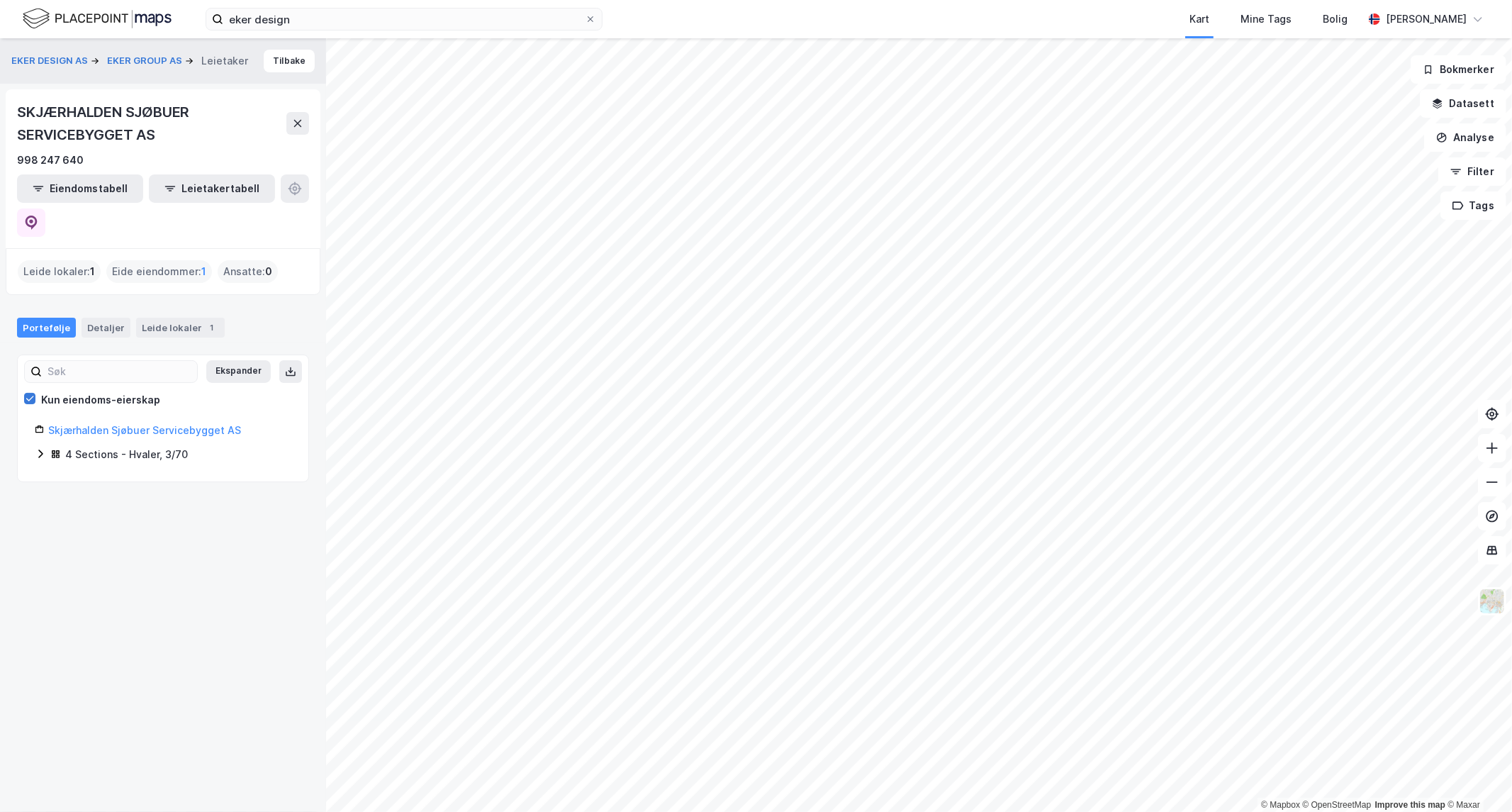
click at [32, 394] on icon at bounding box center [29, 399] width 10 height 10
click at [146, 422] on div "Skjærhalden Sjøbuer Servicebygget AS" at bounding box center [169, 430] width 243 height 17
click at [140, 424] on link "Skjærhalden Sjøbuer Servicebygget AS" at bounding box center [144, 430] width 193 height 12
click at [119, 446] on div "4 Sections - Hvaler, 3/70" at bounding box center [126, 453] width 122 height 17
click at [115, 474] on link "Hvaler, 3/70/0/31" at bounding box center [153, 480] width 83 height 12
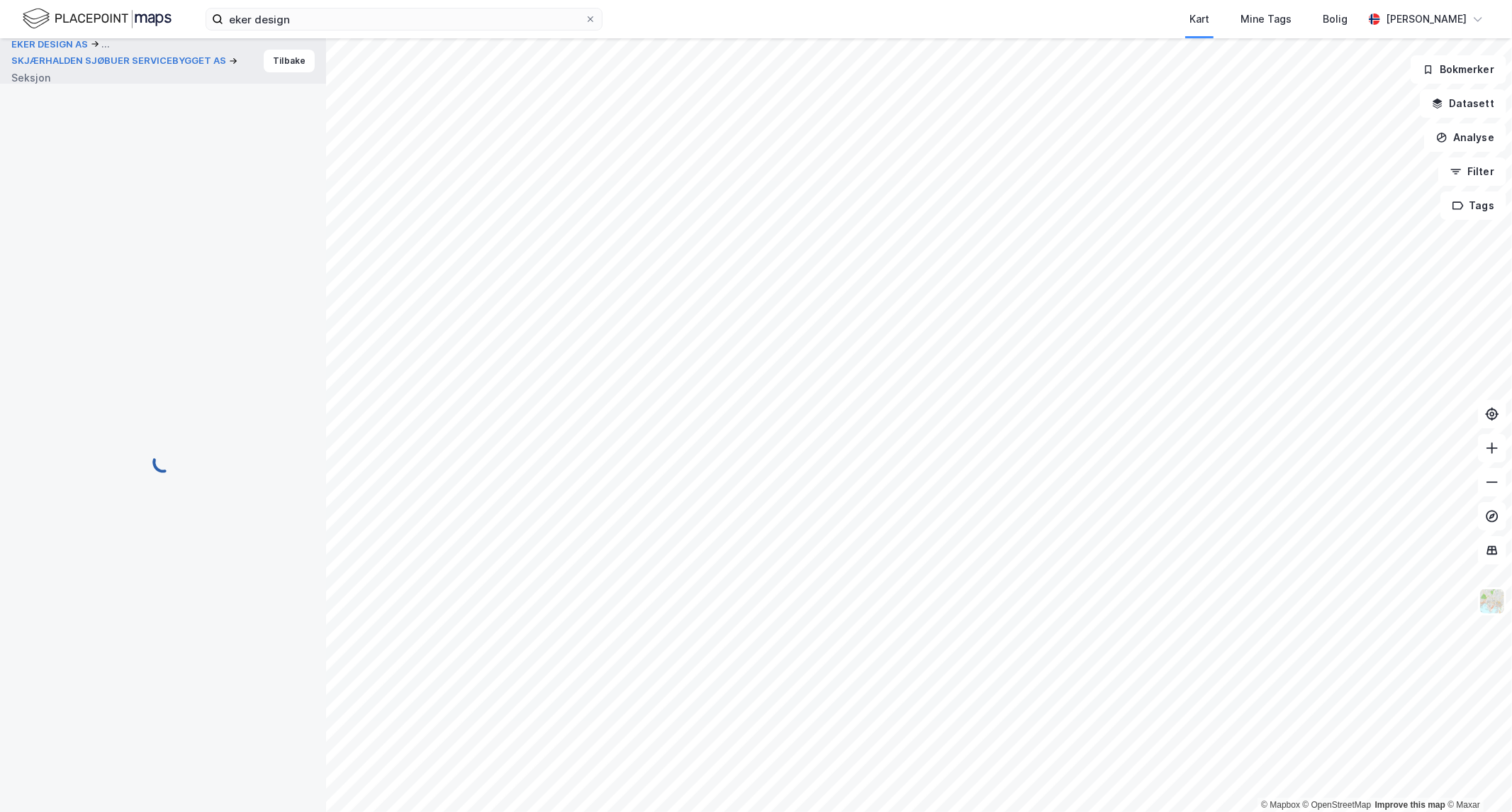
scroll to position [17, 0]
